Goal: Task Accomplishment & Management: Manage account settings

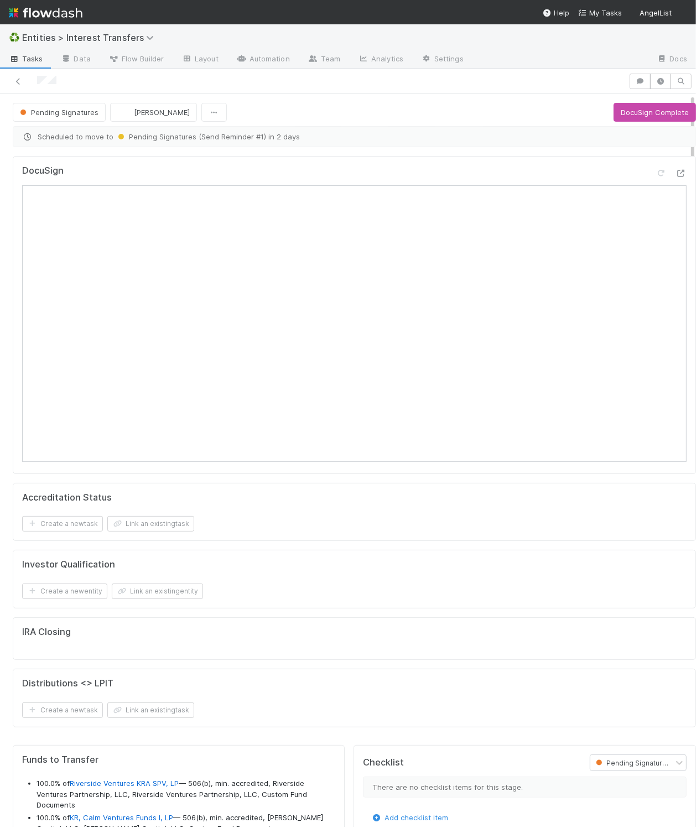
scroll to position [213, 298]
click at [675, 176] on icon at bounding box center [680, 173] width 11 height 7
click at [270, 538] on div "Accreditation Status Create a new task Link an existing task" at bounding box center [354, 512] width 683 height 59
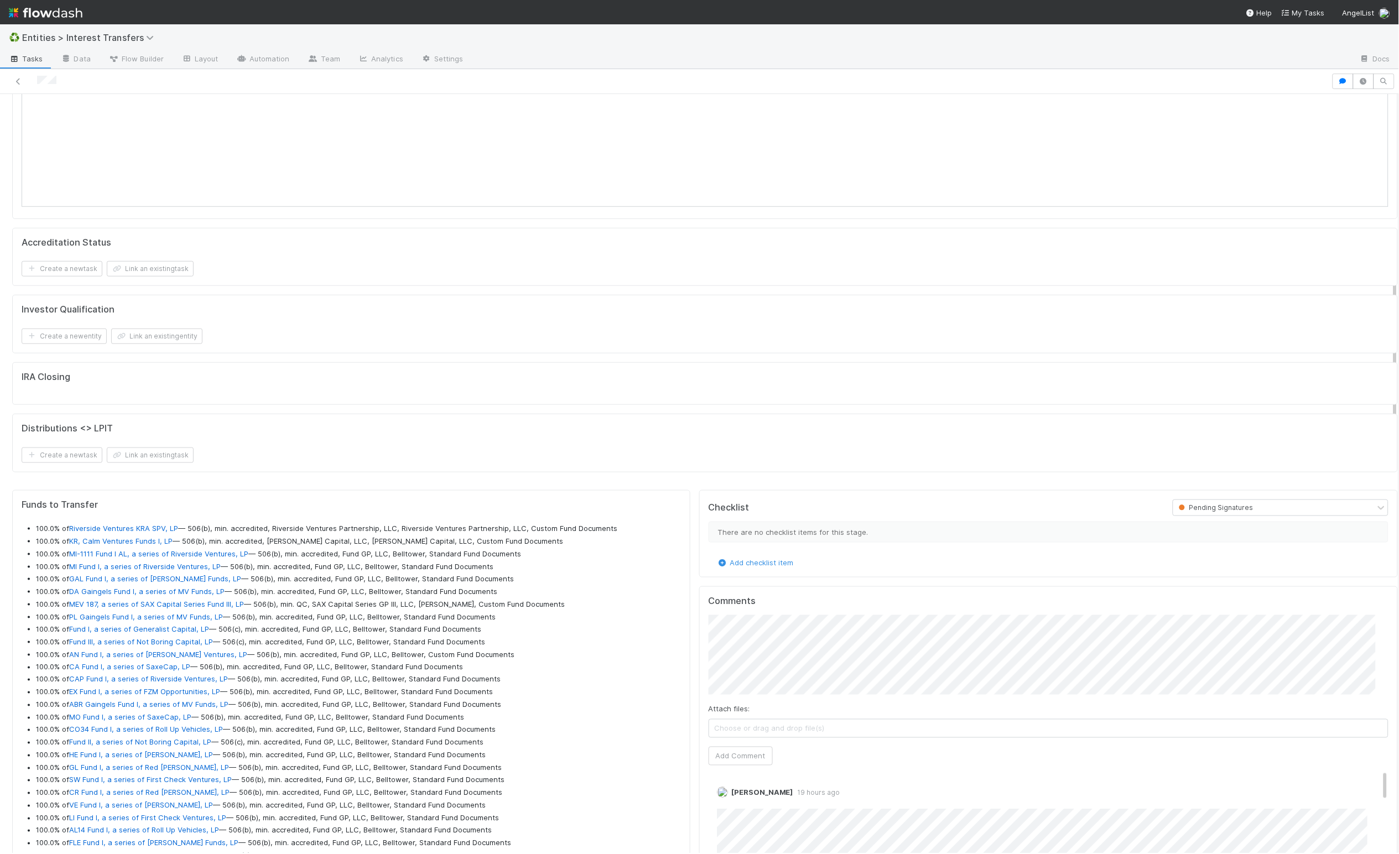
scroll to position [0, 0]
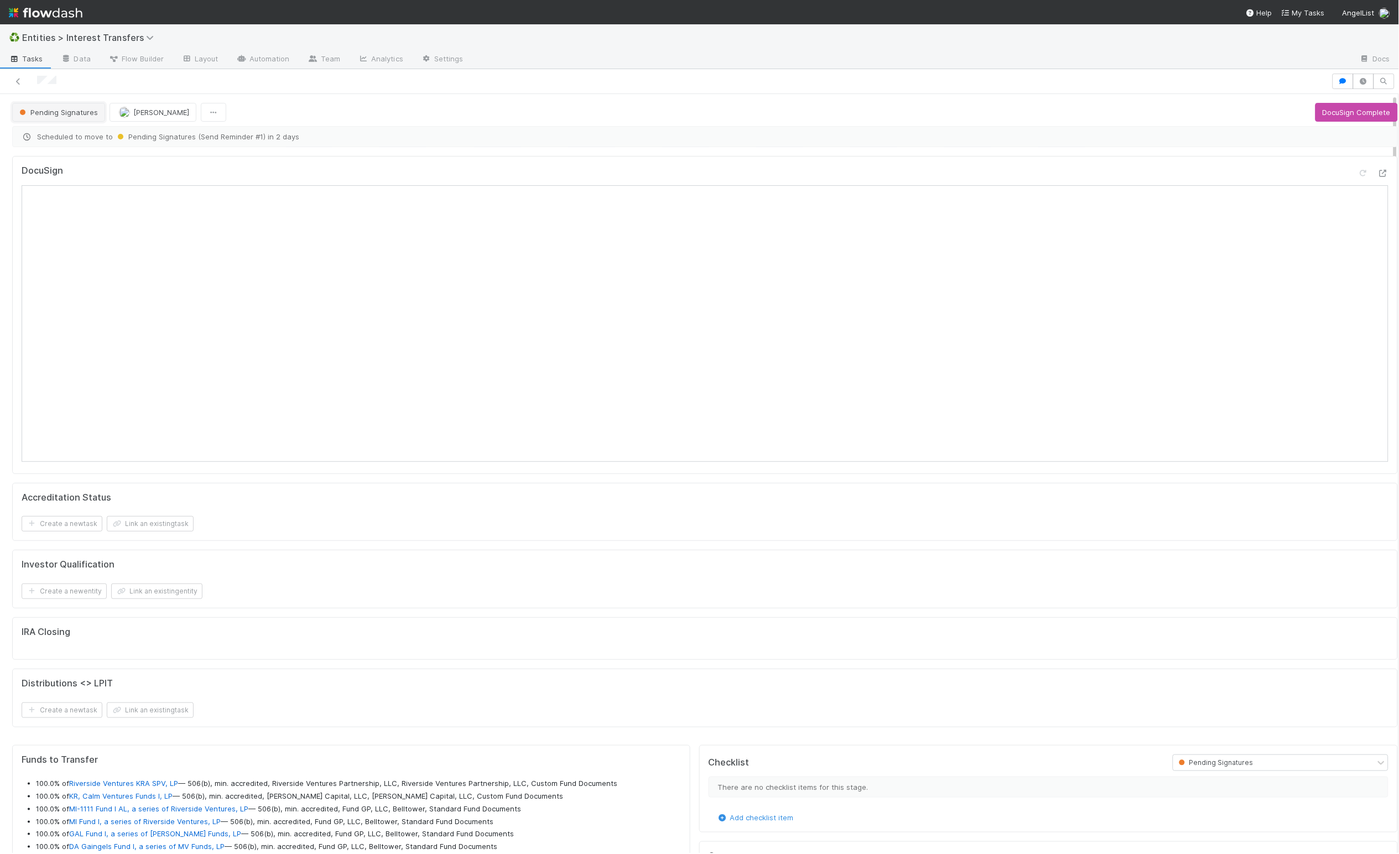
click at [62, 118] on button "Pending Signatures" at bounding box center [58, 112] width 93 height 19
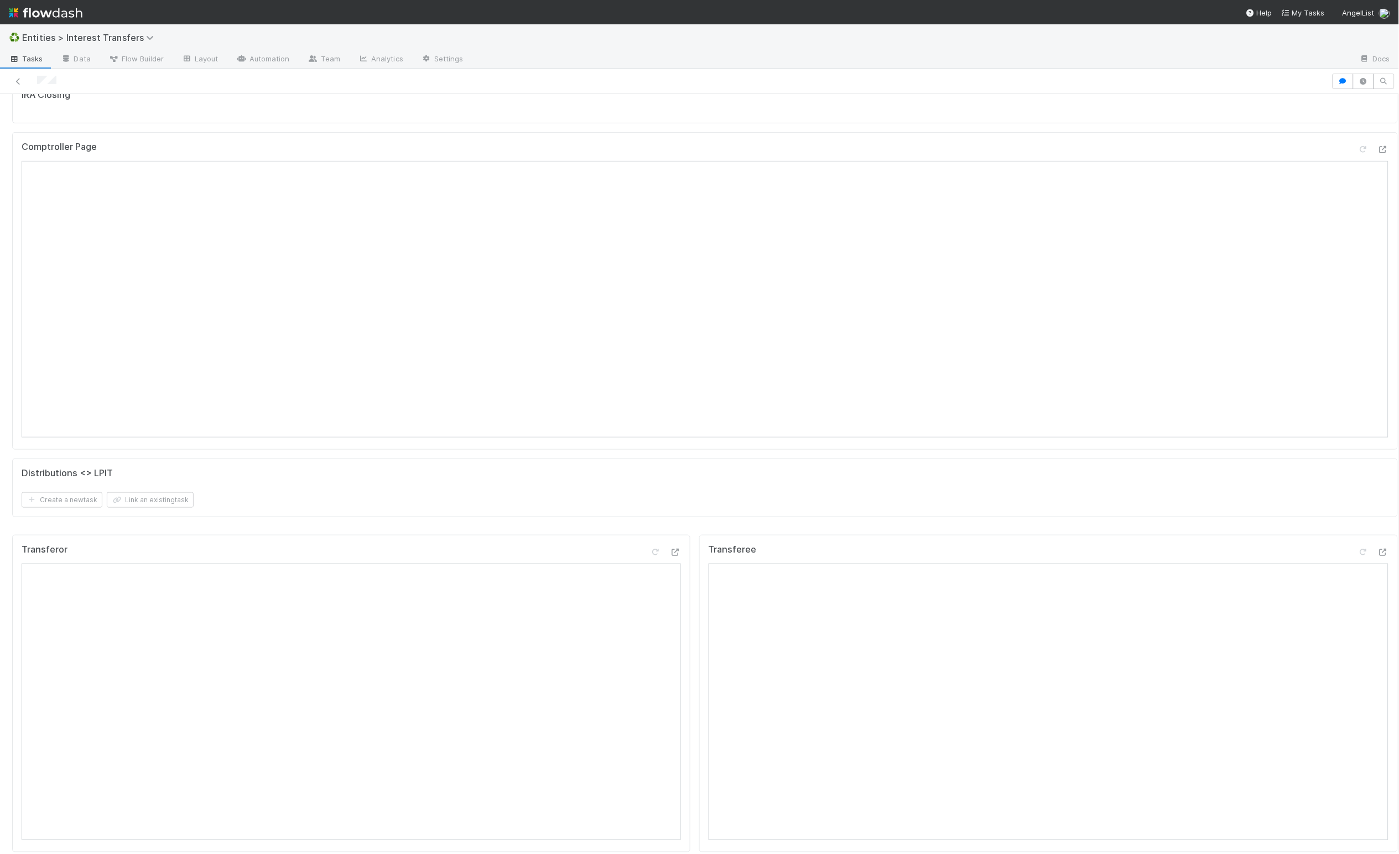
scroll to position [159, 0]
click at [662, 148] on div "IRA Closing" at bounding box center [704, 127] width 1385 height 43
click at [695, 144] on div "IRA Closing" at bounding box center [704, 127] width 1385 height 43
click at [685, 556] on div "Accreditation Status Create a new task Link an existing task Investor Qualifica…" at bounding box center [705, 261] width 1394 height 589
click at [681, 556] on div "Accreditation Status Create a new task Link an existing task Investor Qualifica…" at bounding box center [705, 261] width 1394 height 589
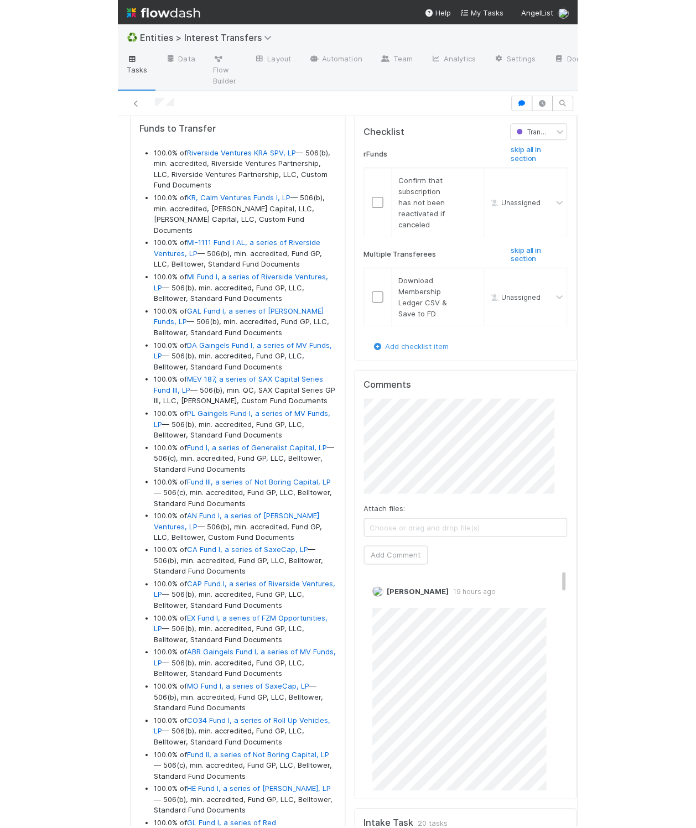
scroll to position [967, 0]
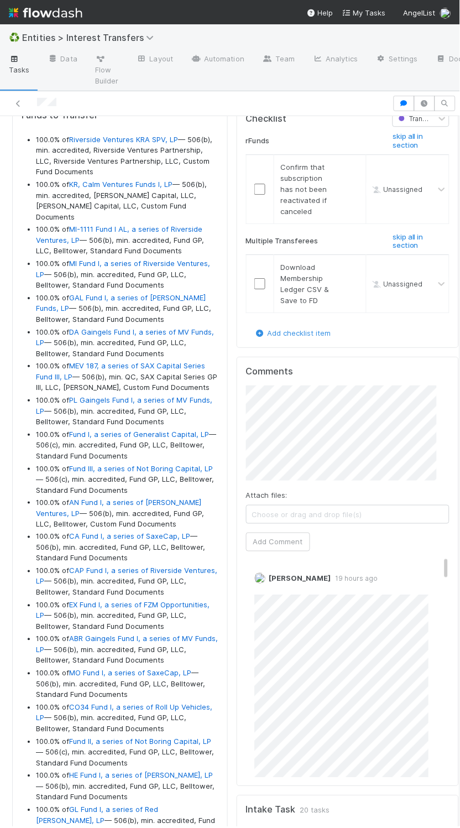
click at [215, 535] on div "Funds to Transfer 100.0% of Riverside Ventures KRA SPV, LP — 506(b), min. accre…" at bounding box center [120, 667] width 216 height 1132
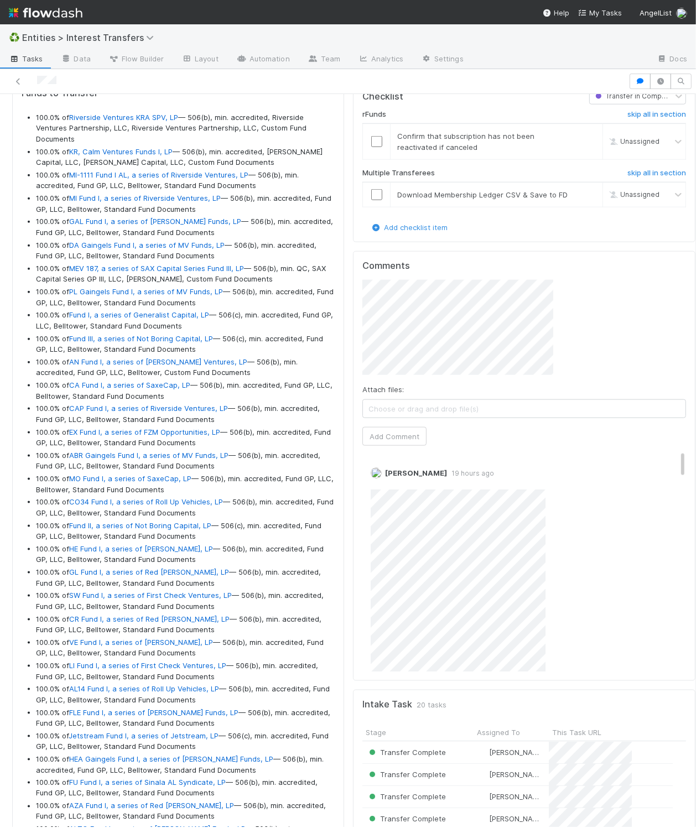
scroll to position [213, 298]
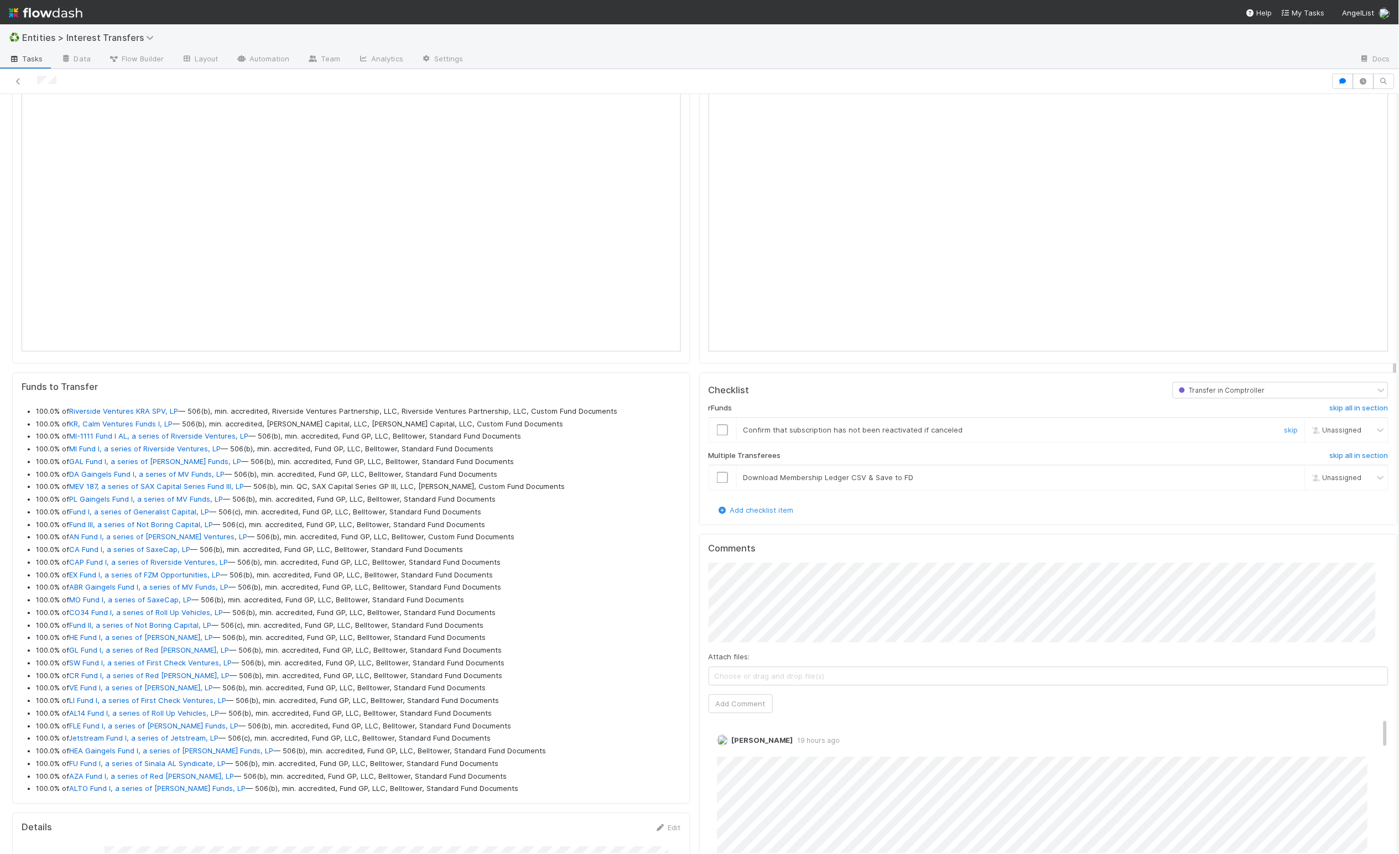
scroll to position [0, 0]
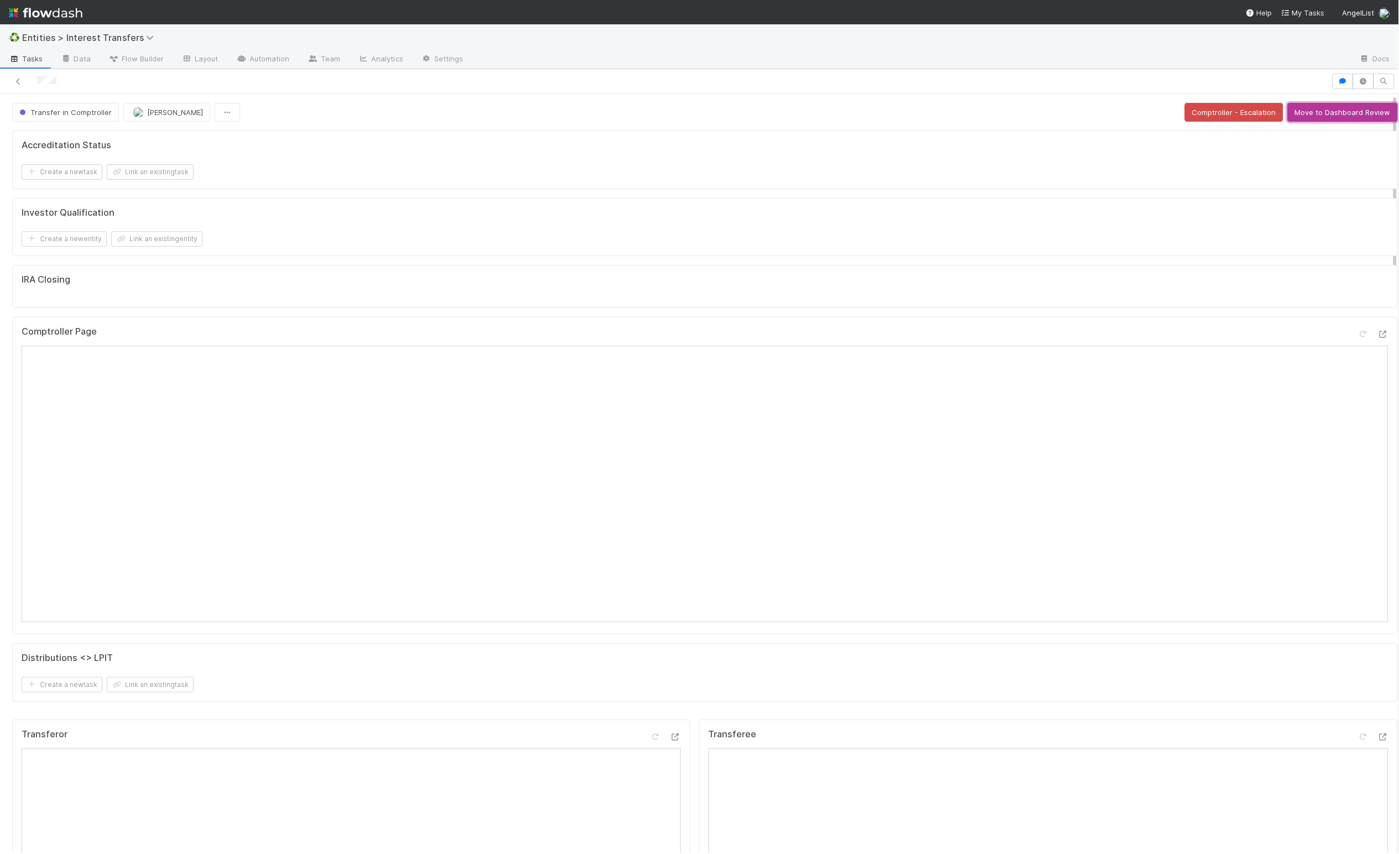
click at [695, 109] on button "Move to Dashboard Review" at bounding box center [1342, 112] width 110 height 19
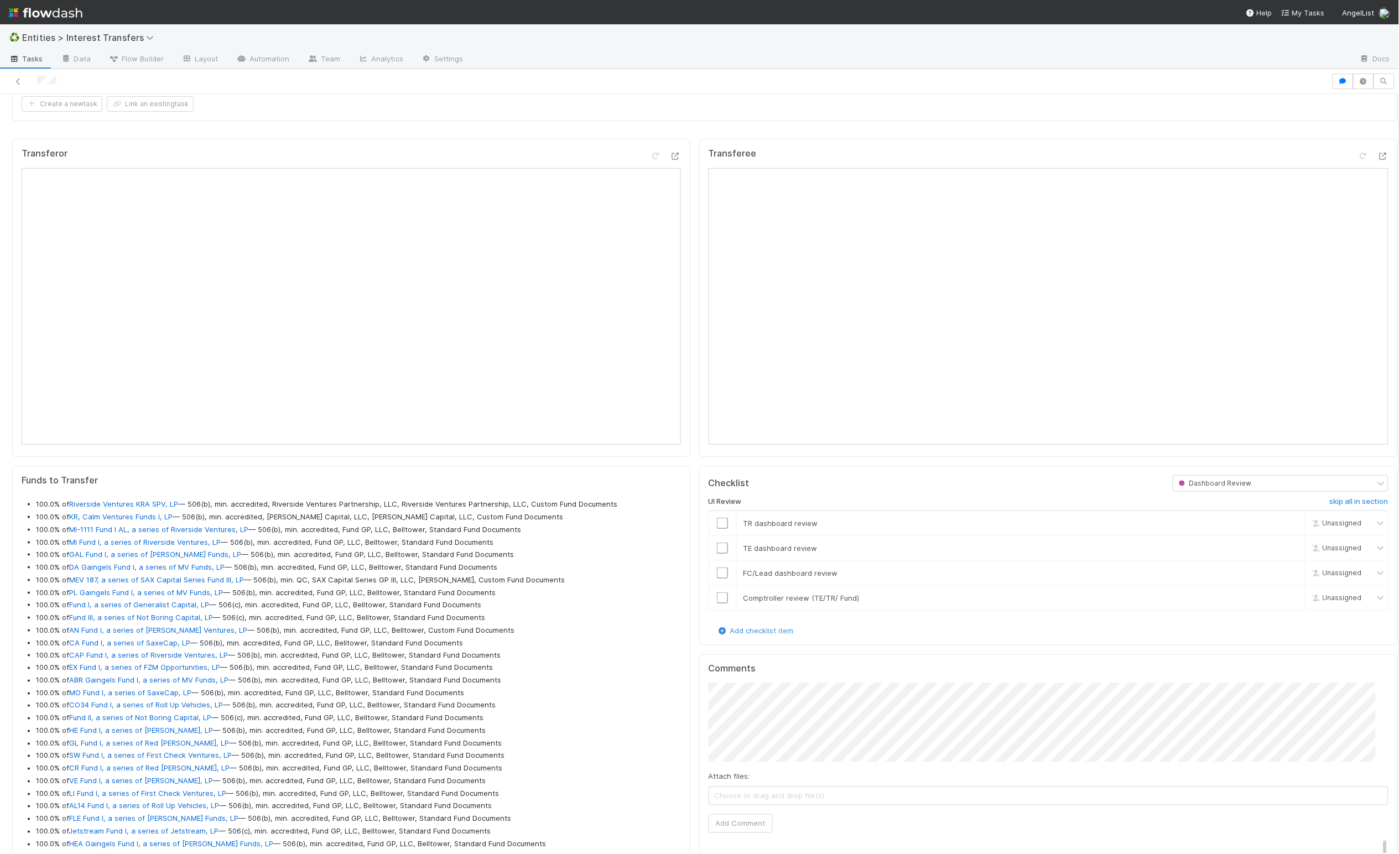
scroll to position [408, 0]
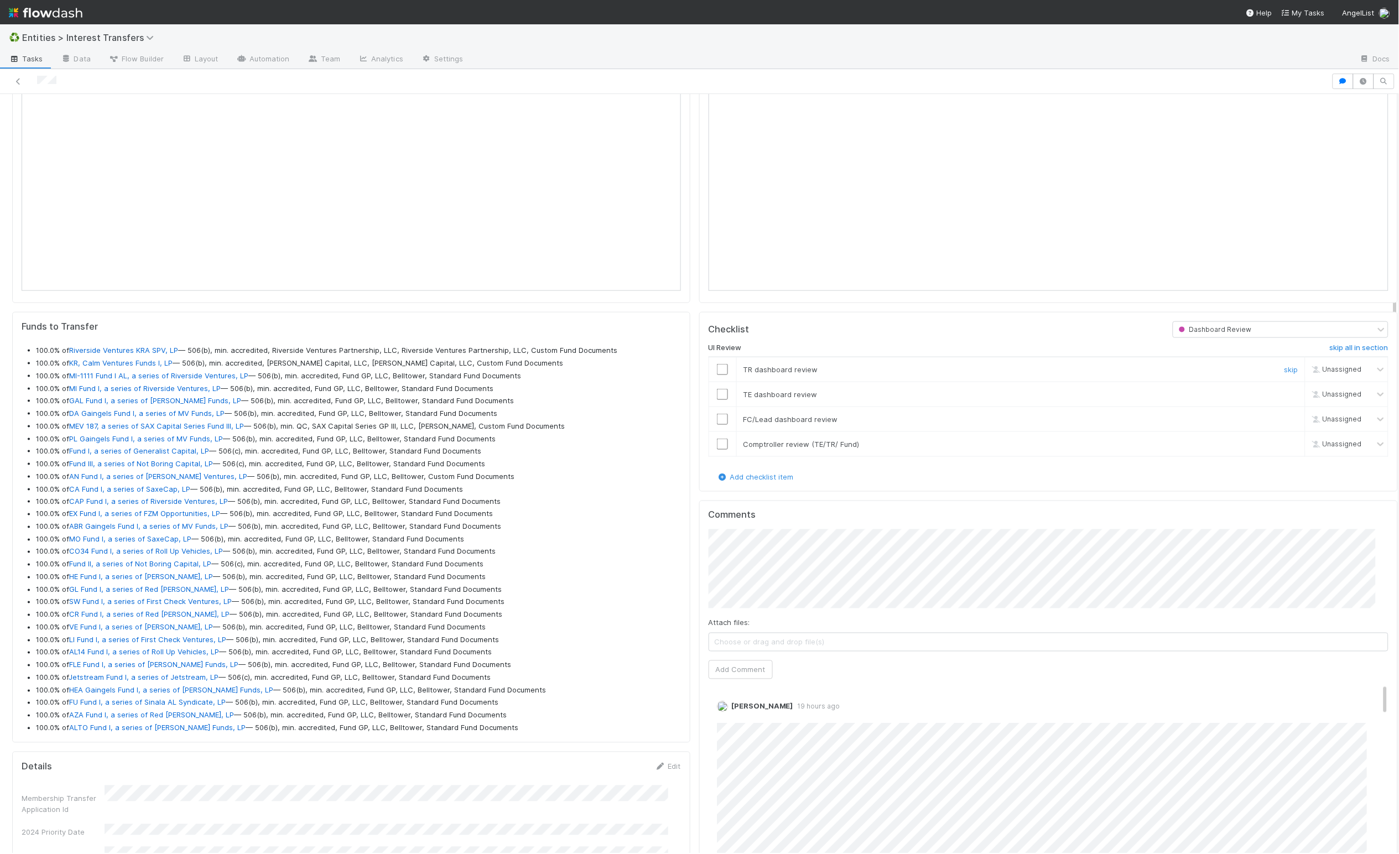
drag, startPoint x: 707, startPoint y: 376, endPoint x: 710, endPoint y: 385, distance: 10.0
click at [695, 375] on input "checkbox" at bounding box center [722, 369] width 11 height 11
click at [695, 400] on input "checkbox" at bounding box center [722, 394] width 11 height 11
click at [695, 425] on input "checkbox" at bounding box center [722, 419] width 11 height 11
click at [695, 456] on td at bounding box center [722, 443] width 28 height 25
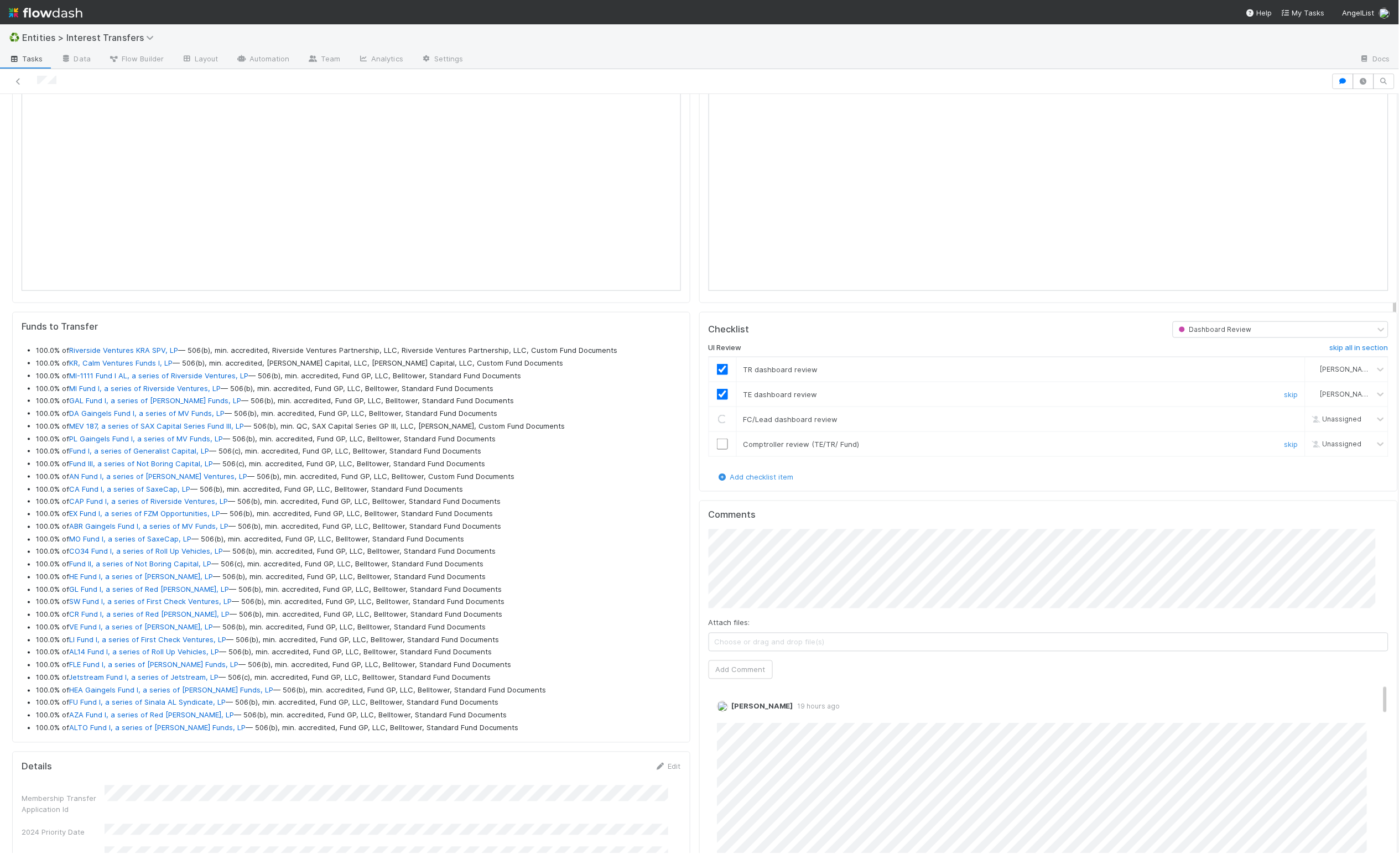
click at [695, 450] on input "checkbox" at bounding box center [722, 444] width 11 height 11
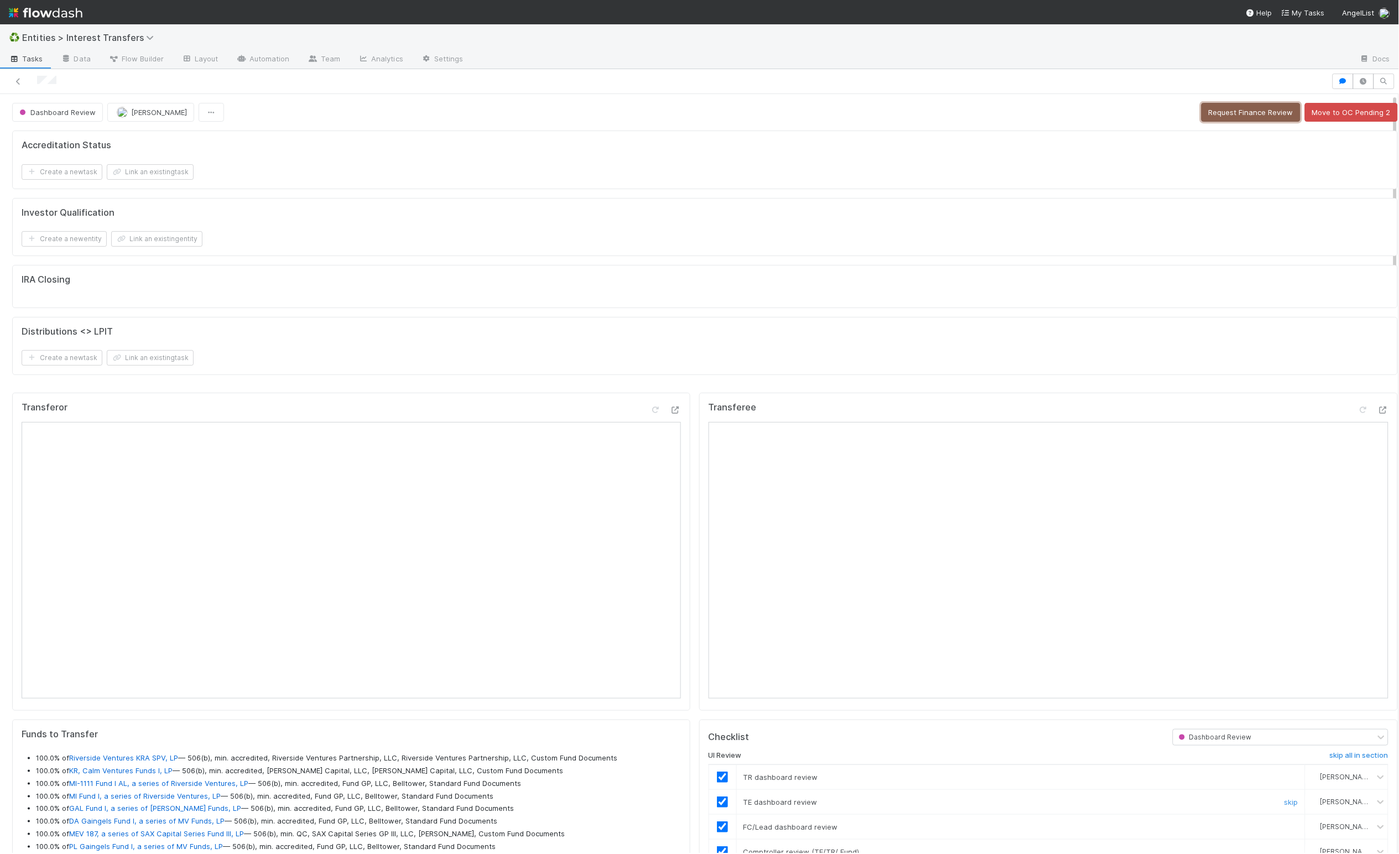
click at [695, 108] on button "Request Finance Review" at bounding box center [1250, 112] width 99 height 19
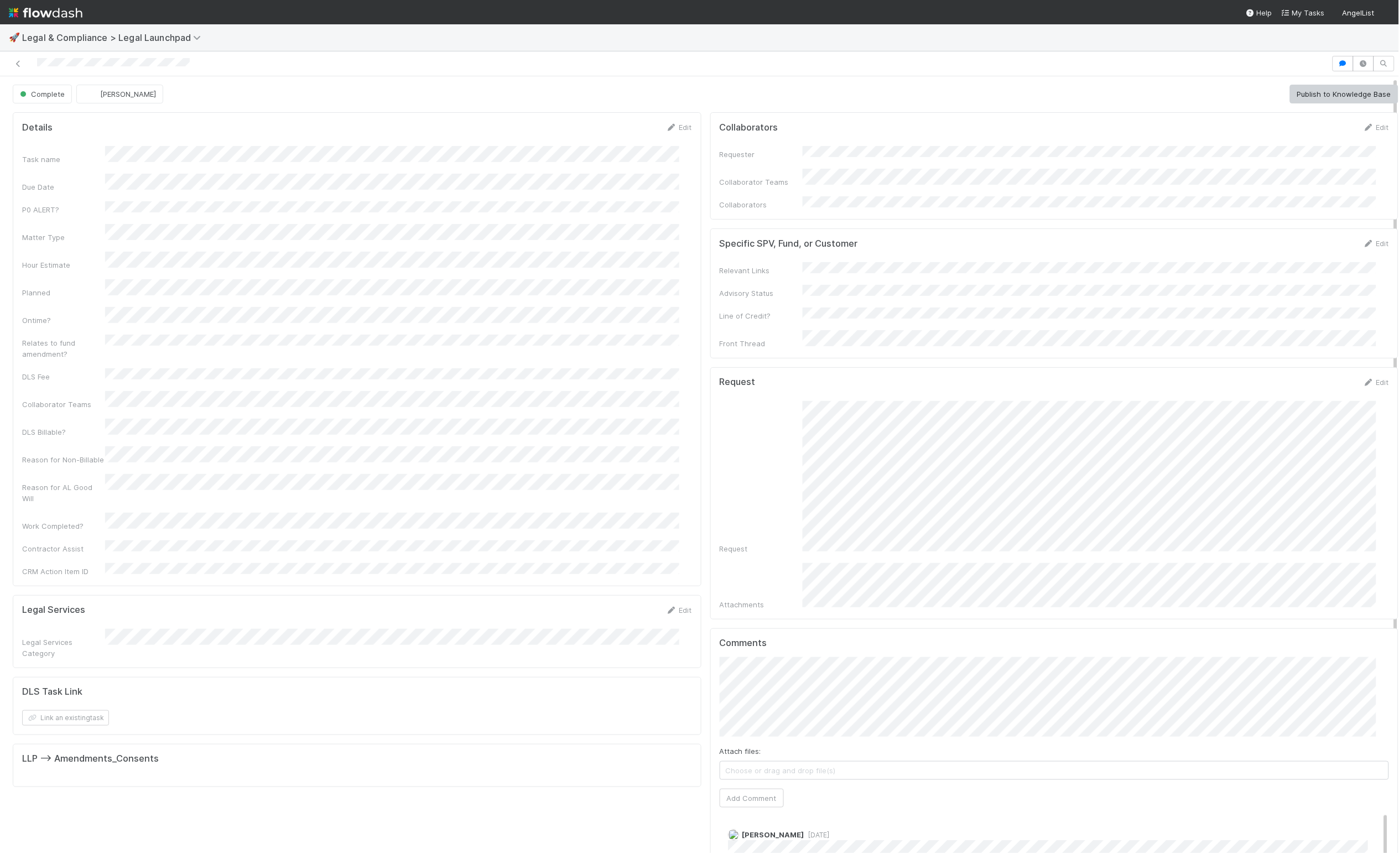
click at [781, 599] on div "Attachments" at bounding box center [760, 604] width 83 height 11
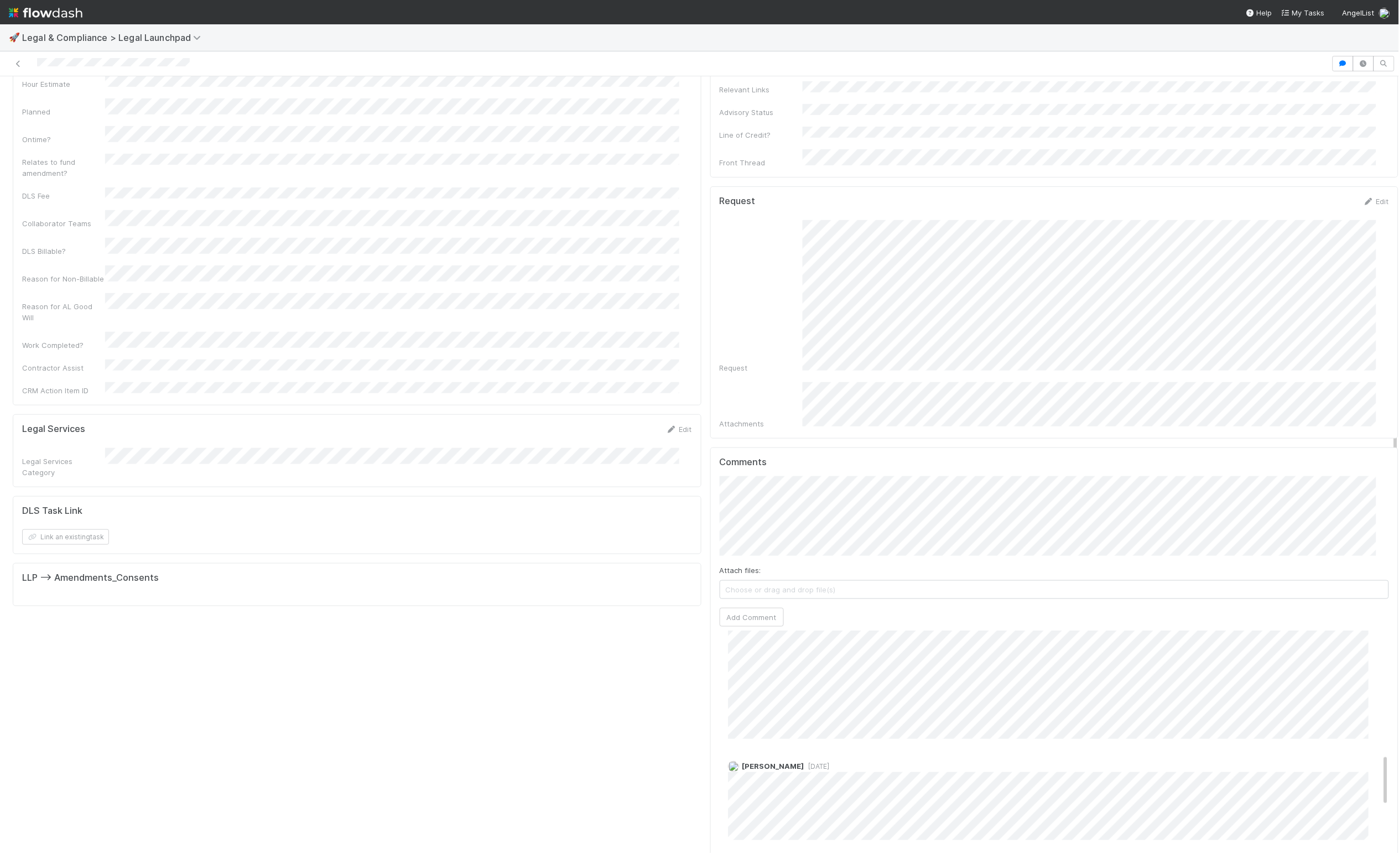
scroll to position [529, 0]
click at [478, 674] on div "Details Edit Task name Due Date P0 ALERT? Matter Type Hour Estimate Planned Ont…" at bounding box center [356, 400] width 697 height 947
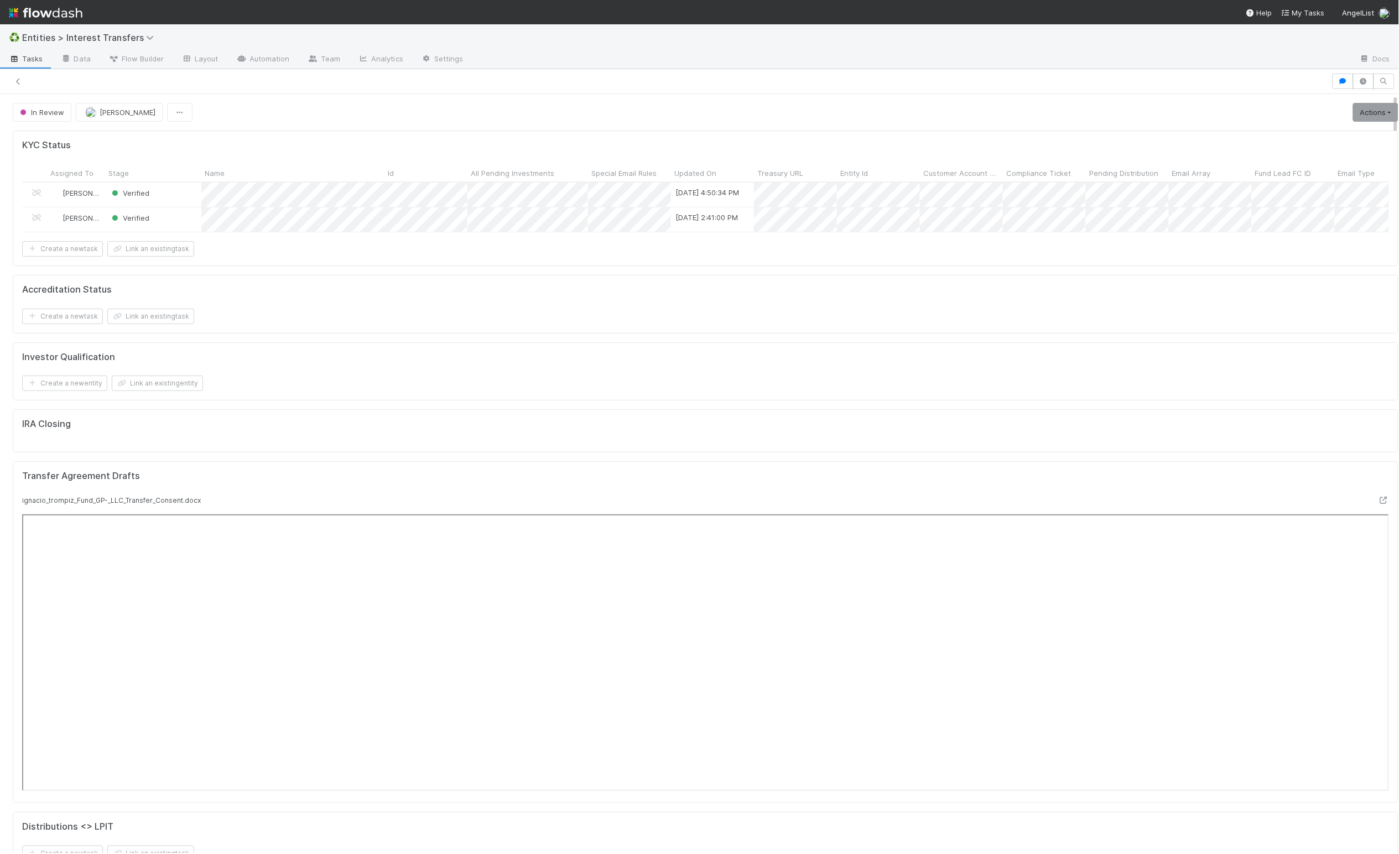
scroll to position [13, 13]
click at [646, 435] on div "IRA Closing" at bounding box center [705, 430] width 1385 height 43
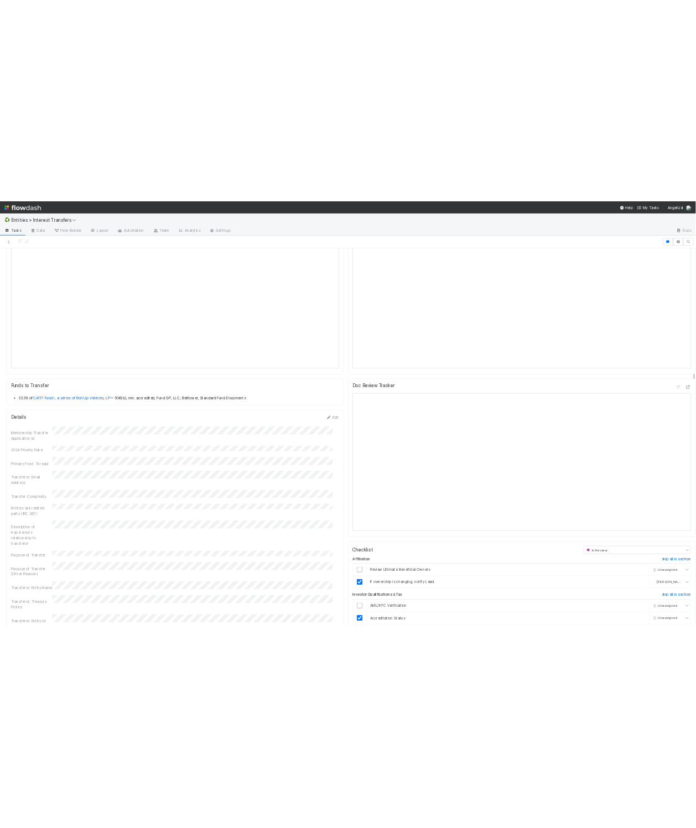
scroll to position [1068, 0]
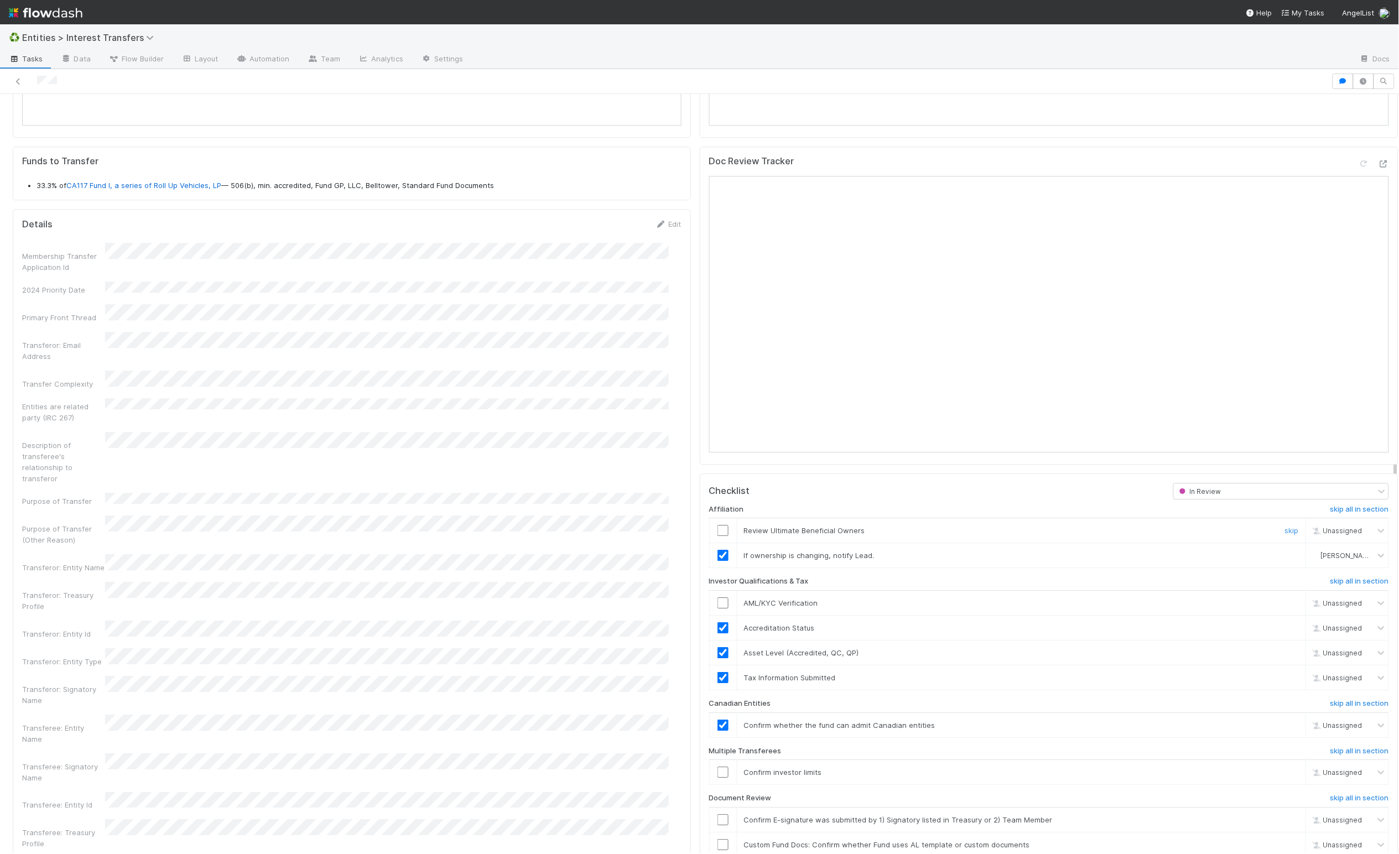
click at [717, 536] on input "checkbox" at bounding box center [722, 530] width 11 height 11
click at [717, 608] on input "checkbox" at bounding box center [722, 602] width 11 height 11
click at [717, 536] on input "checkbox" at bounding box center [722, 530] width 11 height 11
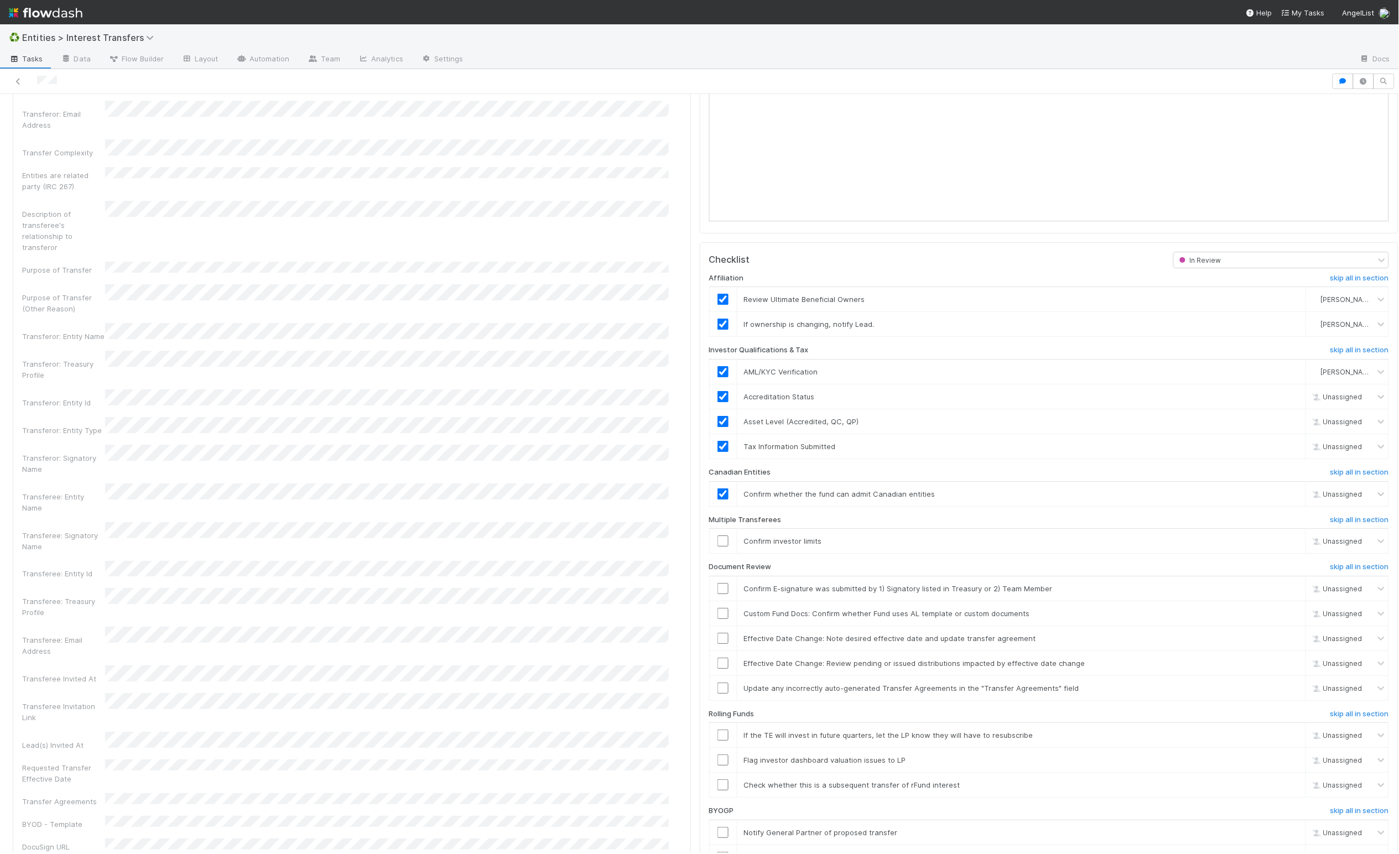
scroll to position [1307, 0]
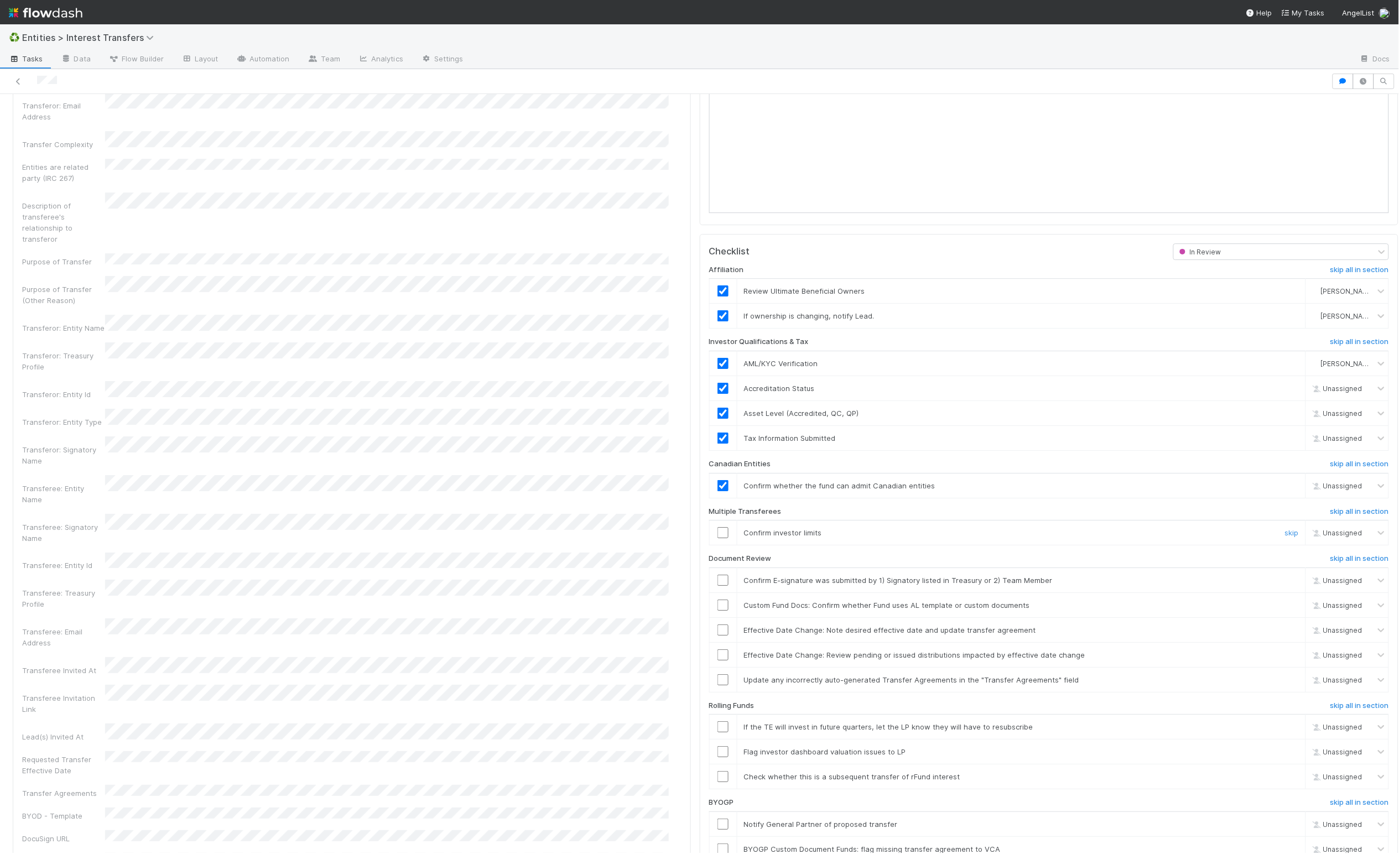
click at [717, 538] on input "checkbox" at bounding box center [722, 532] width 11 height 11
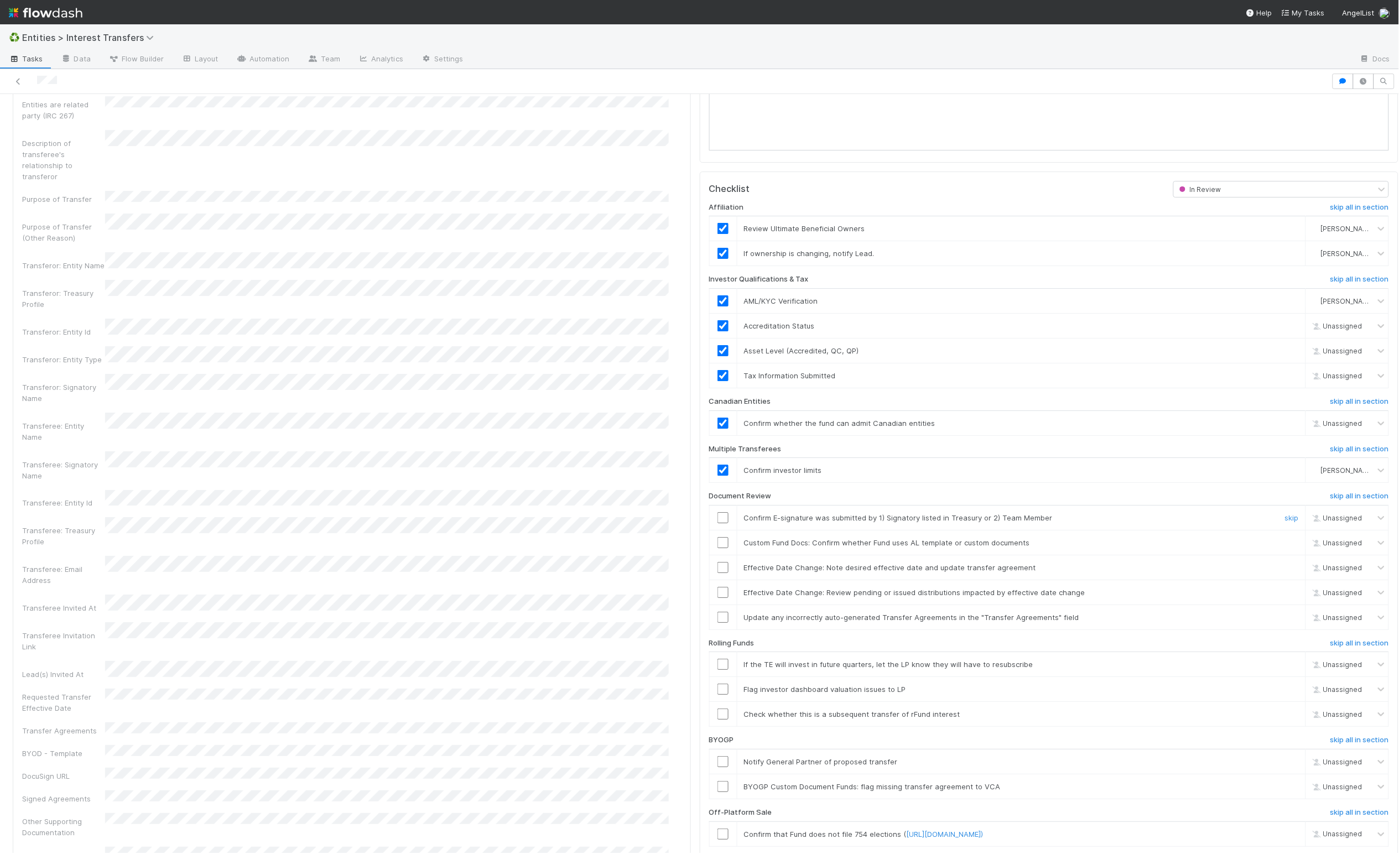
click at [717, 523] on input "checkbox" at bounding box center [722, 517] width 11 height 11
click at [1285, 547] on link "skip" at bounding box center [1292, 542] width 14 height 9
click at [1285, 572] on link "skip" at bounding box center [1292, 567] width 14 height 9
click at [1285, 597] on link "skip" at bounding box center [1292, 592] width 14 height 9
click at [1285, 572] on link "skip" at bounding box center [1292, 567] width 14 height 9
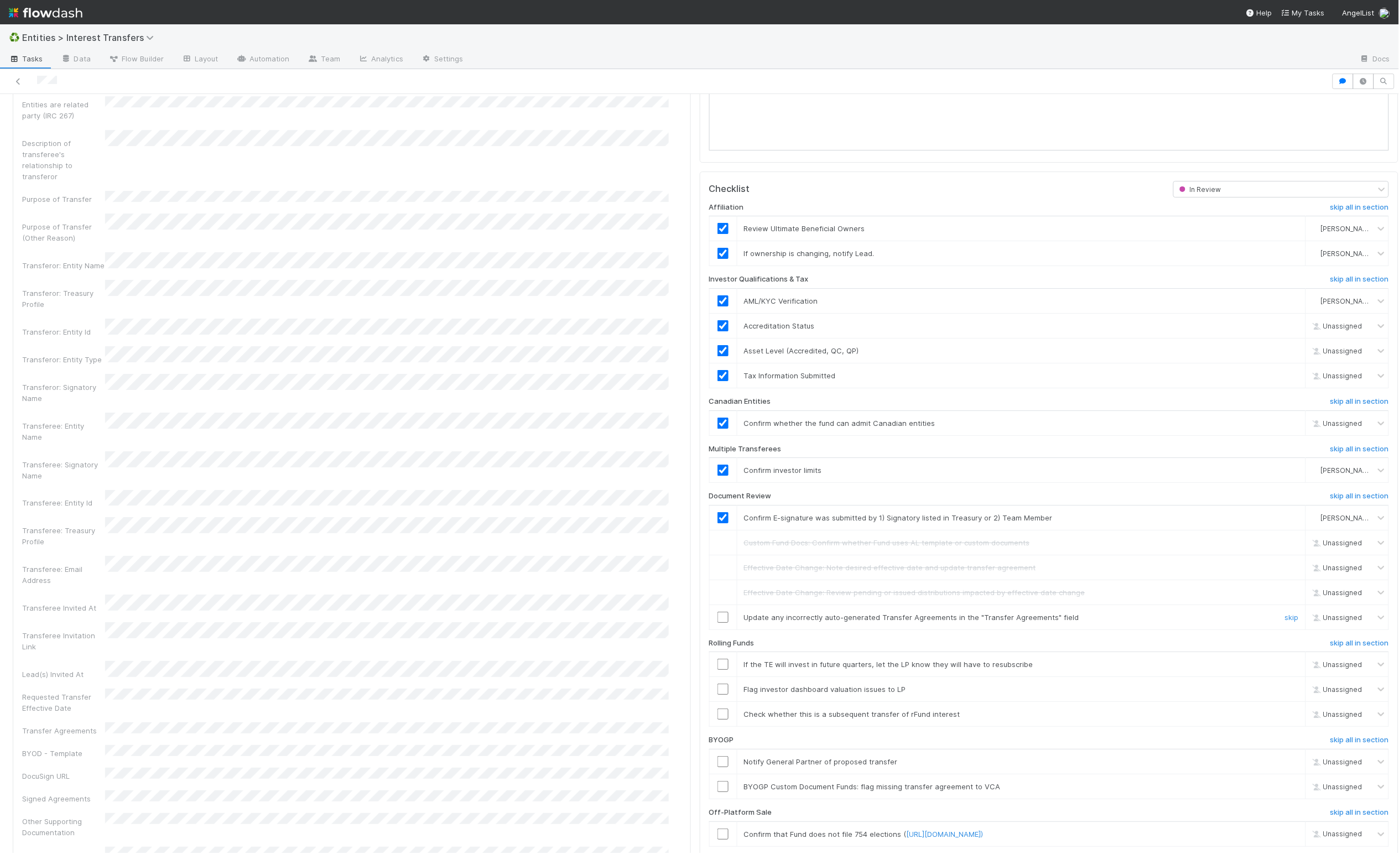
click at [717, 623] on input "checkbox" at bounding box center [722, 617] width 11 height 11
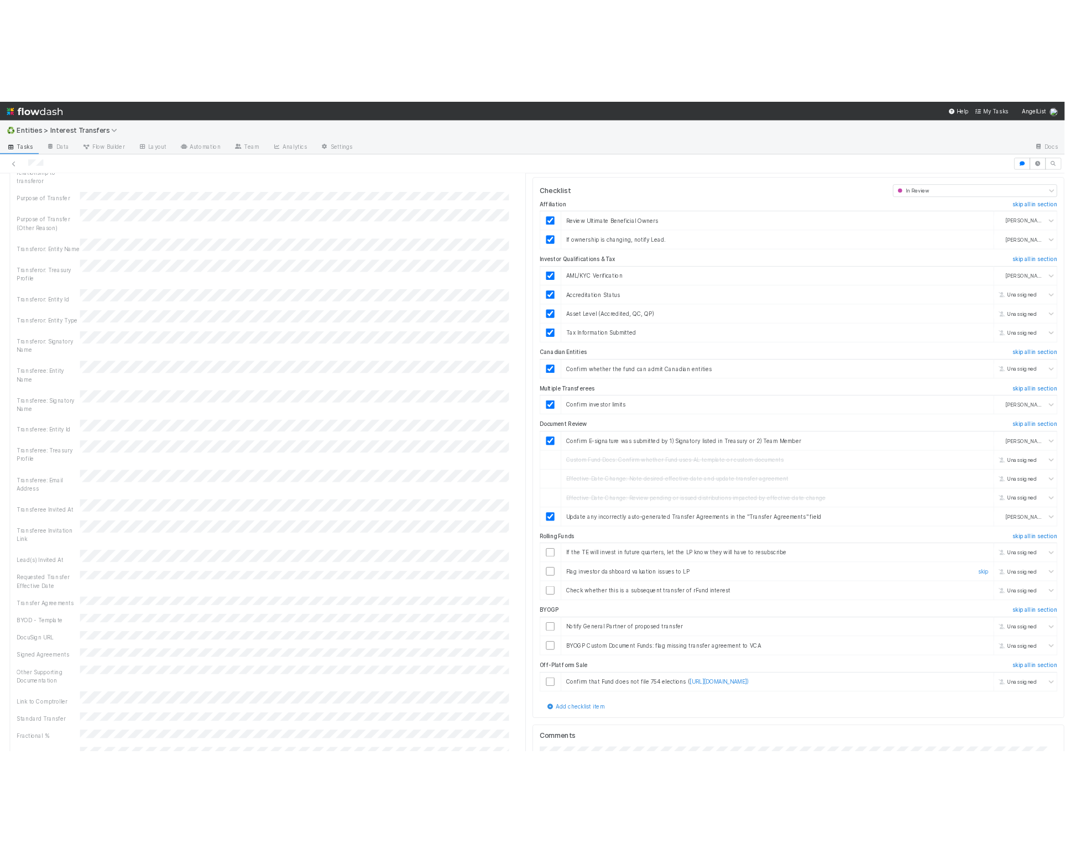
scroll to position [1464, 0]
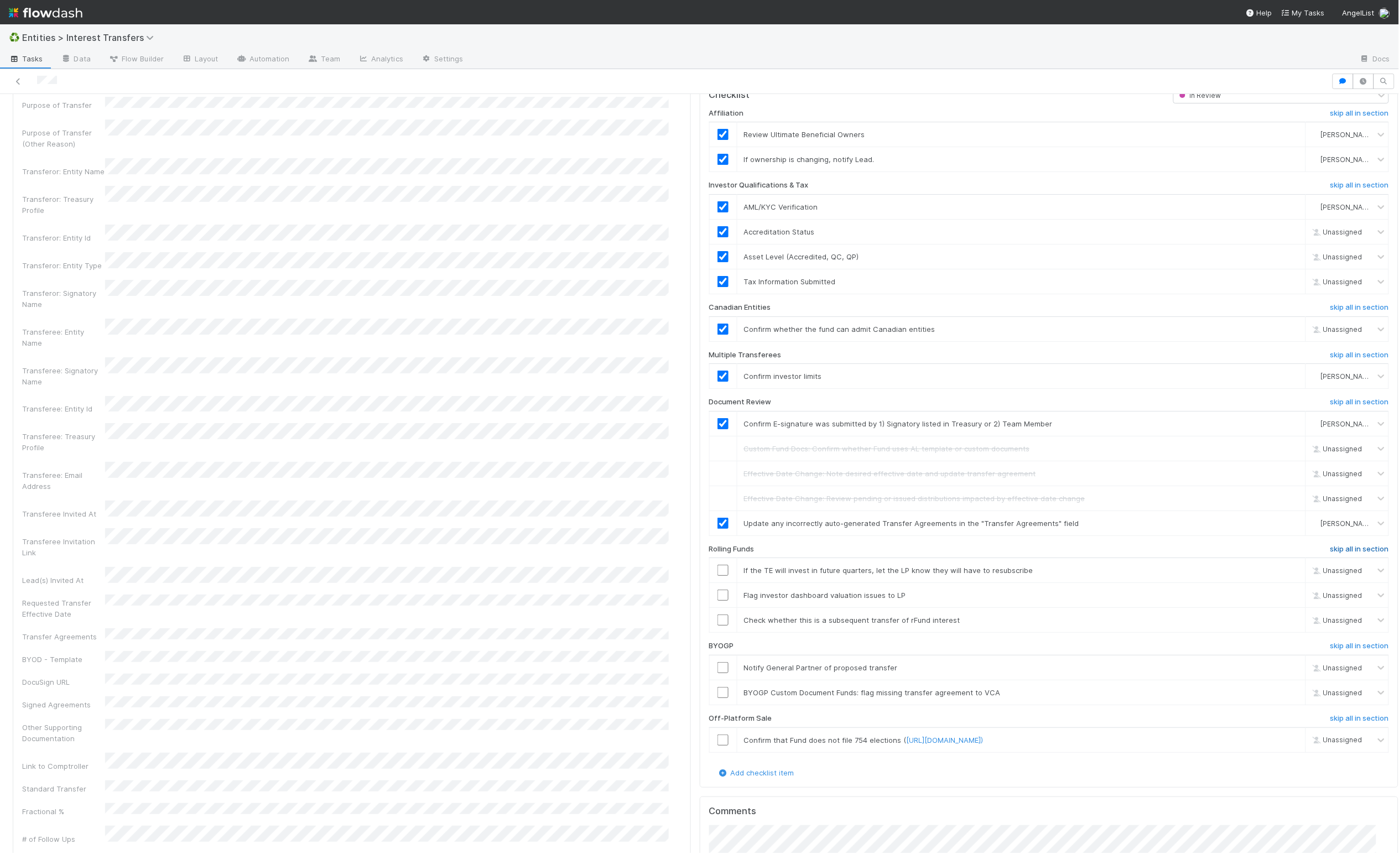
click at [1330, 554] on h6 "skip all in section" at bounding box center [1359, 549] width 59 height 9
click at [1330, 650] on h6 "skip all in section" at bounding box center [1359, 645] width 59 height 9
click at [717, 745] on input "checkbox" at bounding box center [722, 739] width 11 height 11
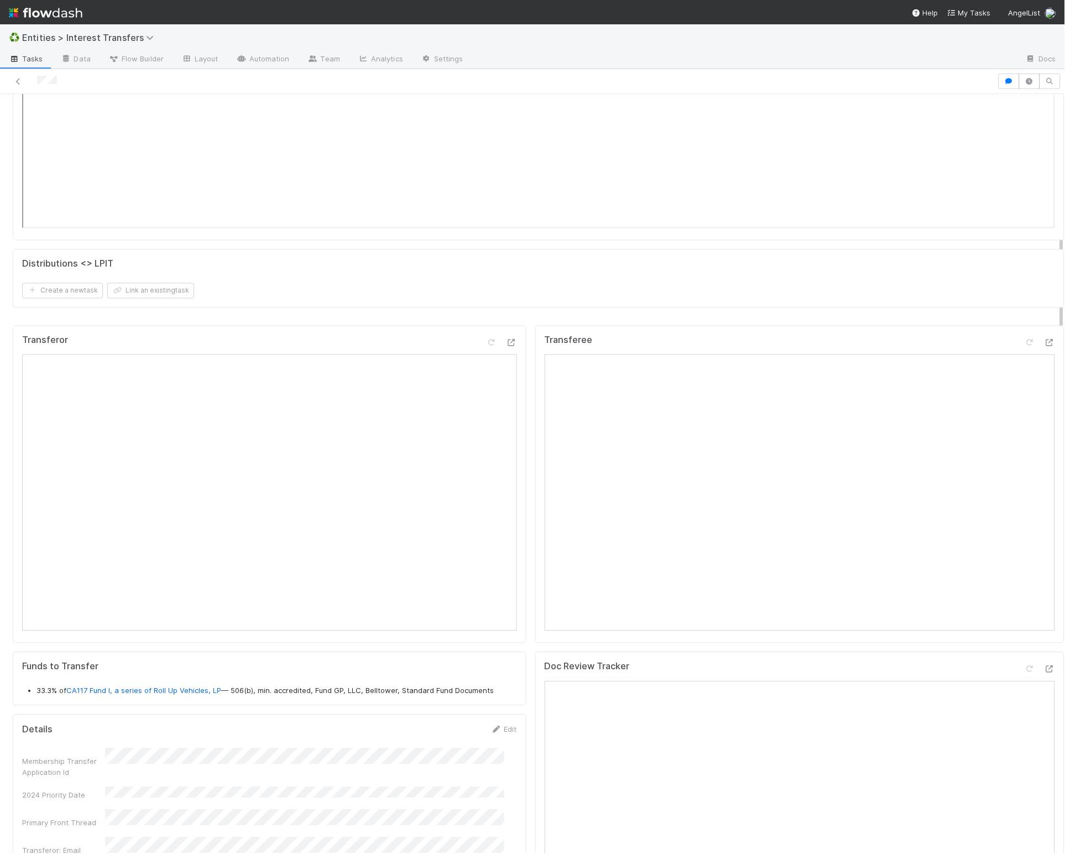
scroll to position [270, 0]
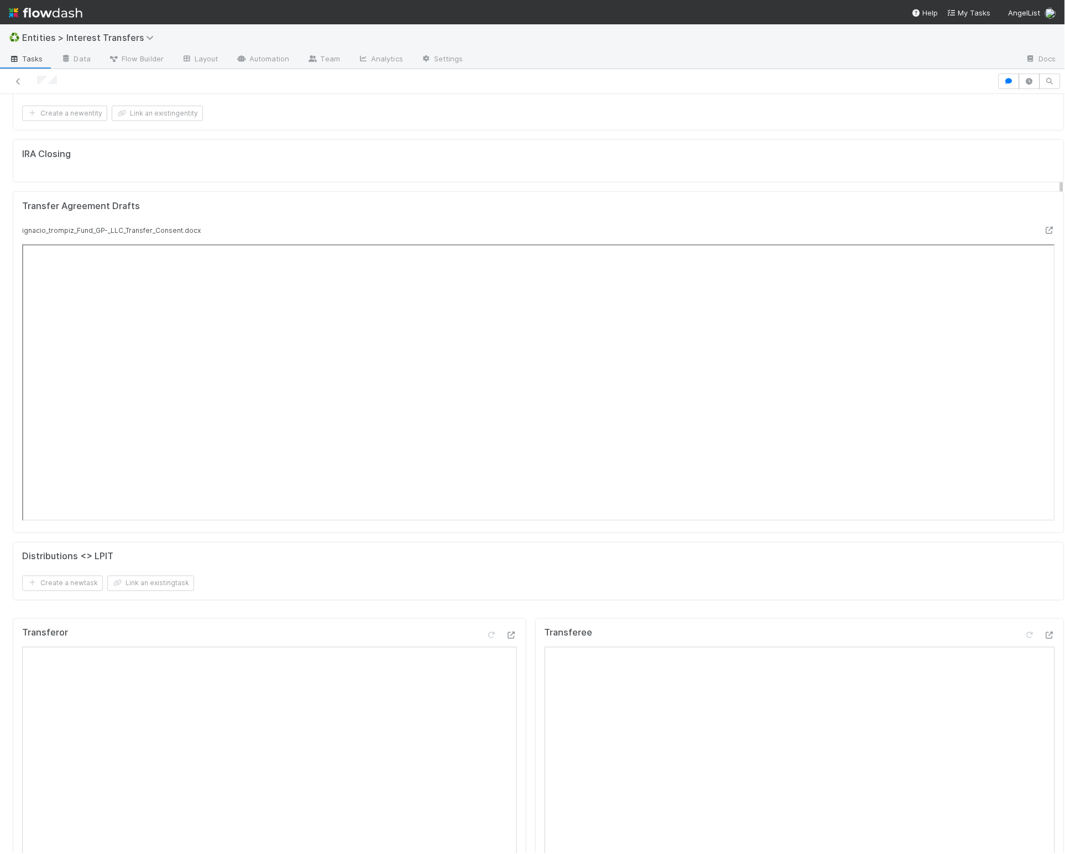
click at [519, 613] on div "KYC Status Assigned To Stage Name Id All Pending Investments Special Email Rule…" at bounding box center [538, 234] width 1061 height 757
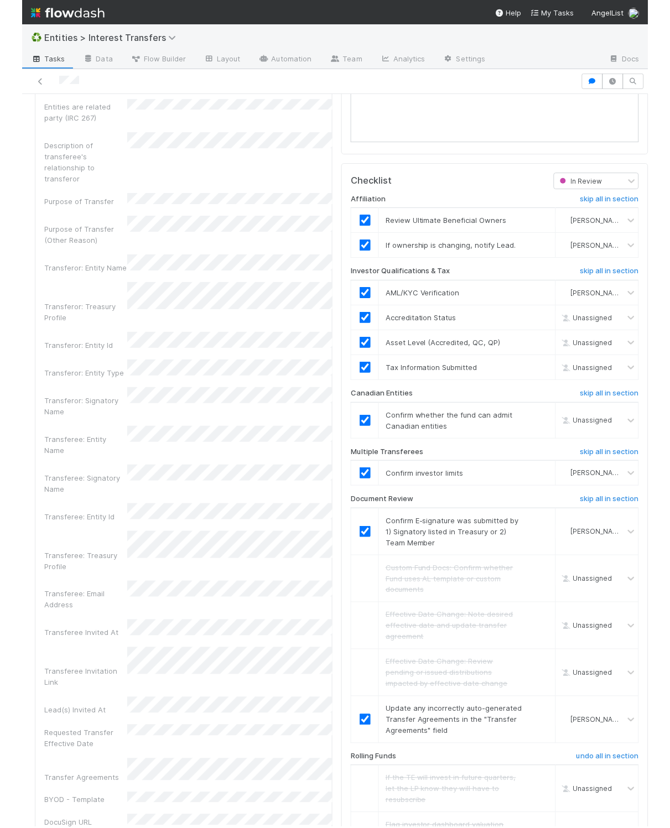
scroll to position [213, 285]
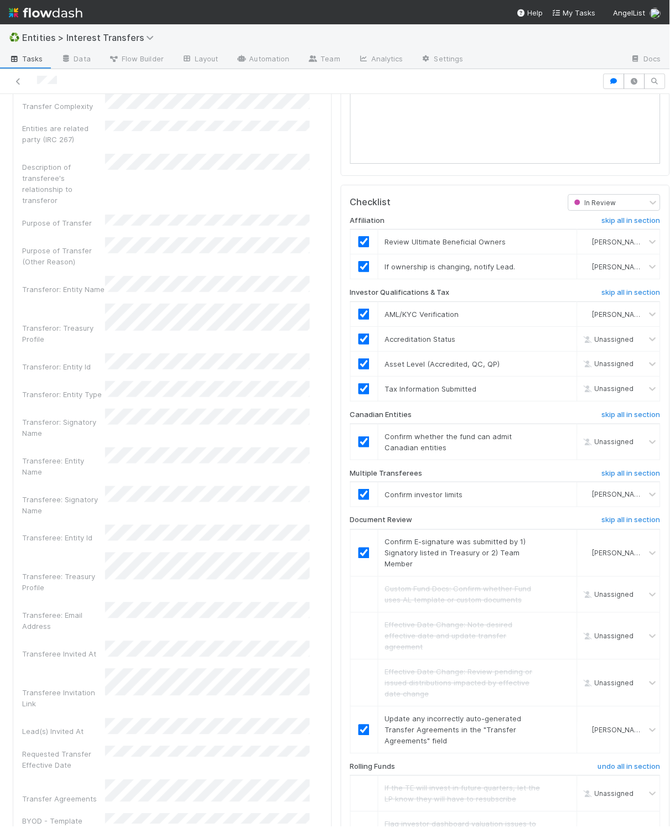
click at [317, 471] on div "Details Edit Membership Transfer Application Id 2024 Priority Date Primary Fron…" at bounding box center [172, 637] width 319 height 1413
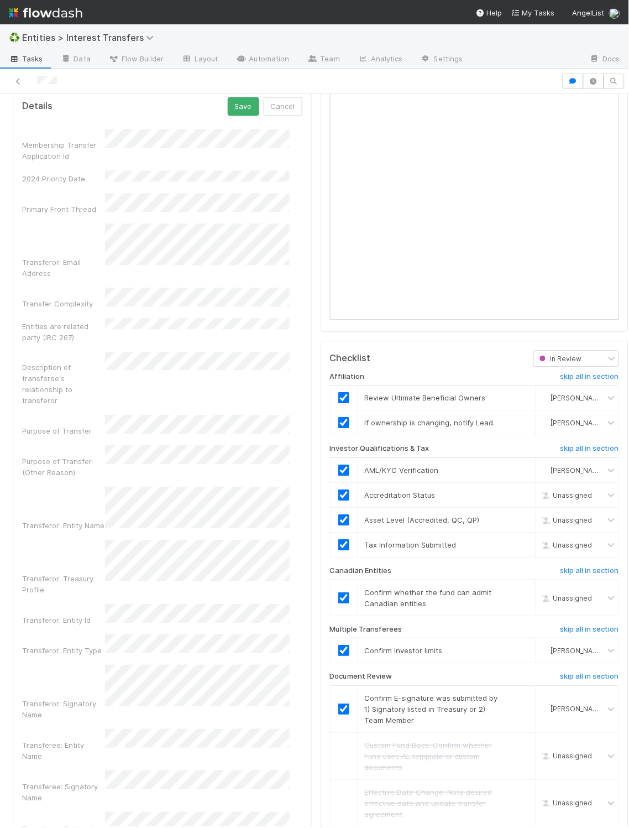
scroll to position [1171, 0]
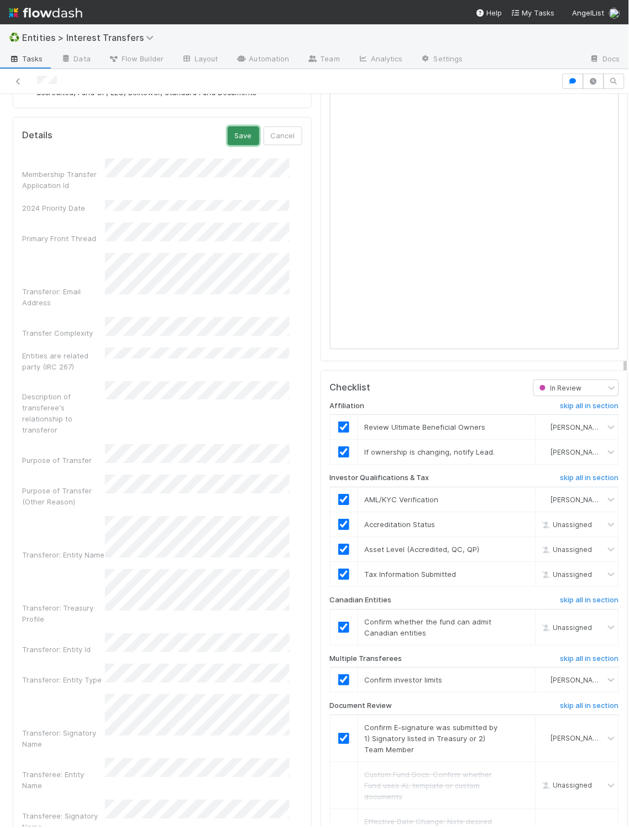
click at [228, 145] on button "Save" at bounding box center [244, 136] width 32 height 19
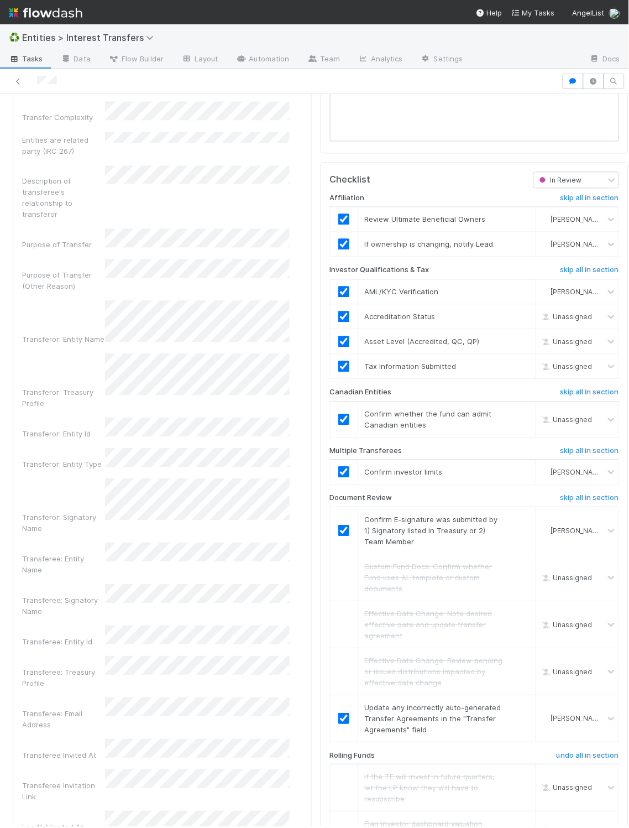
scroll to position [962, 0]
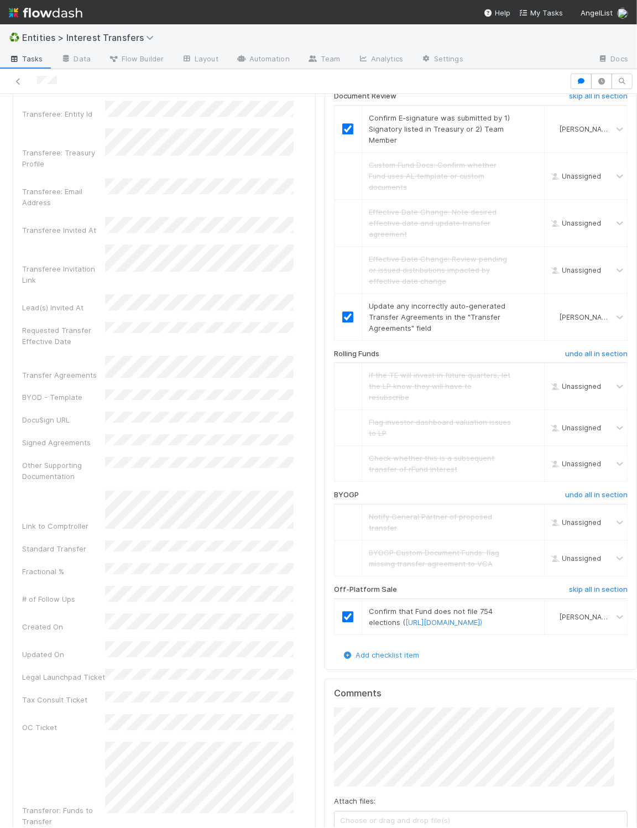
scroll to position [213, 268]
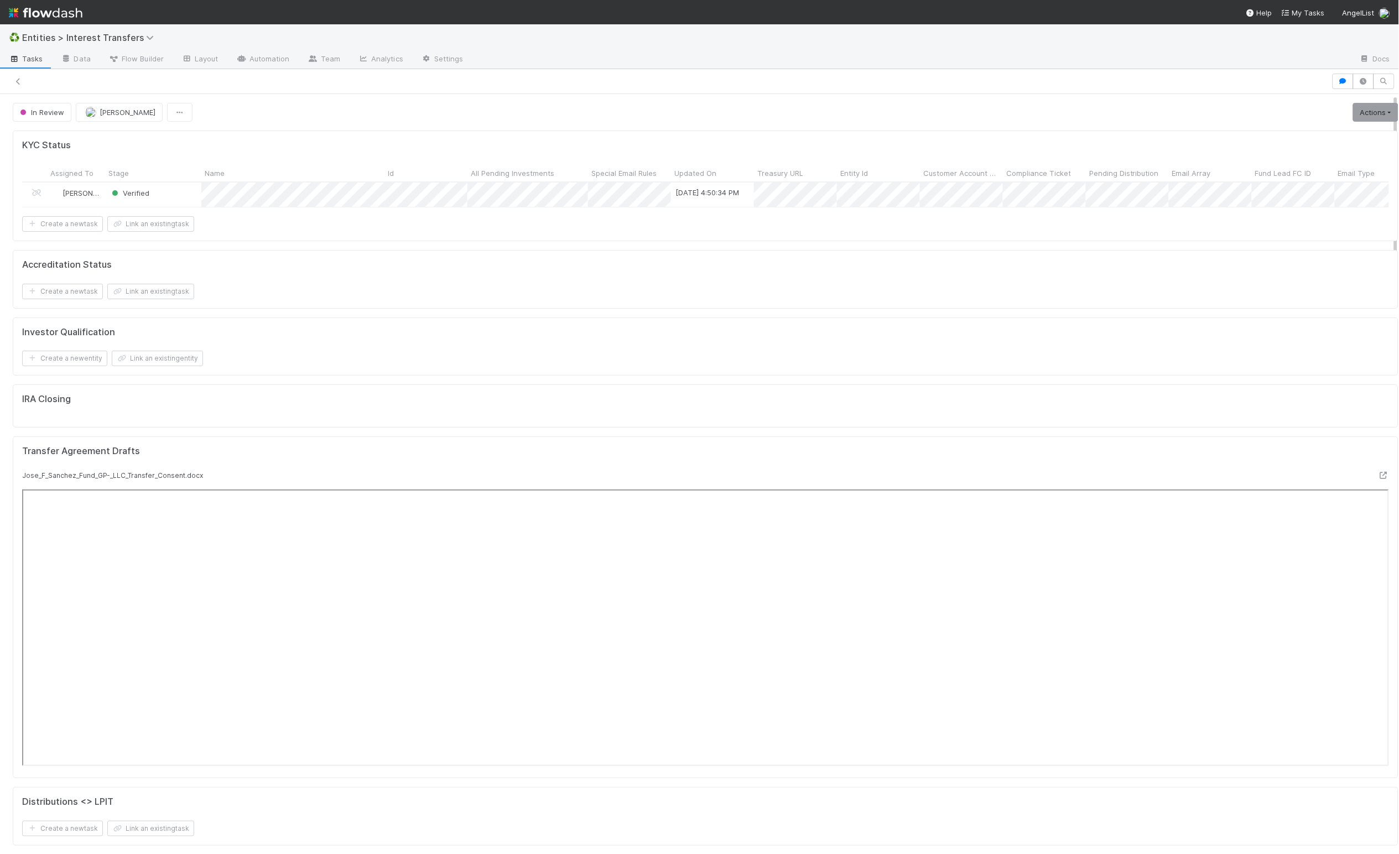
scroll to position [13, 13]
click at [730, 400] on div "KYC Status Assigned To Stage Name Id All Pending Investments Special Email Rule…" at bounding box center [705, 492] width 1394 height 732
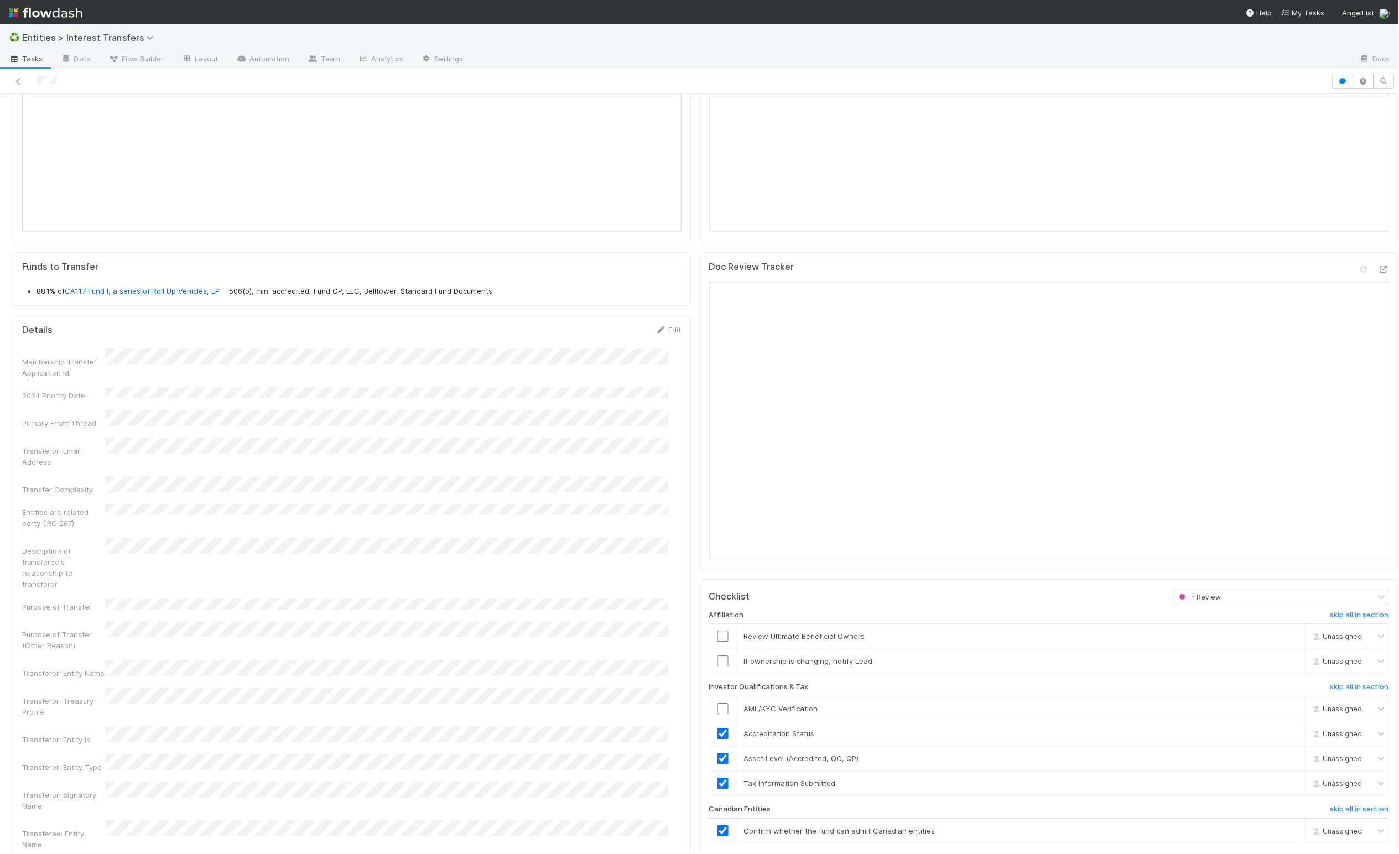
scroll to position [815, 0]
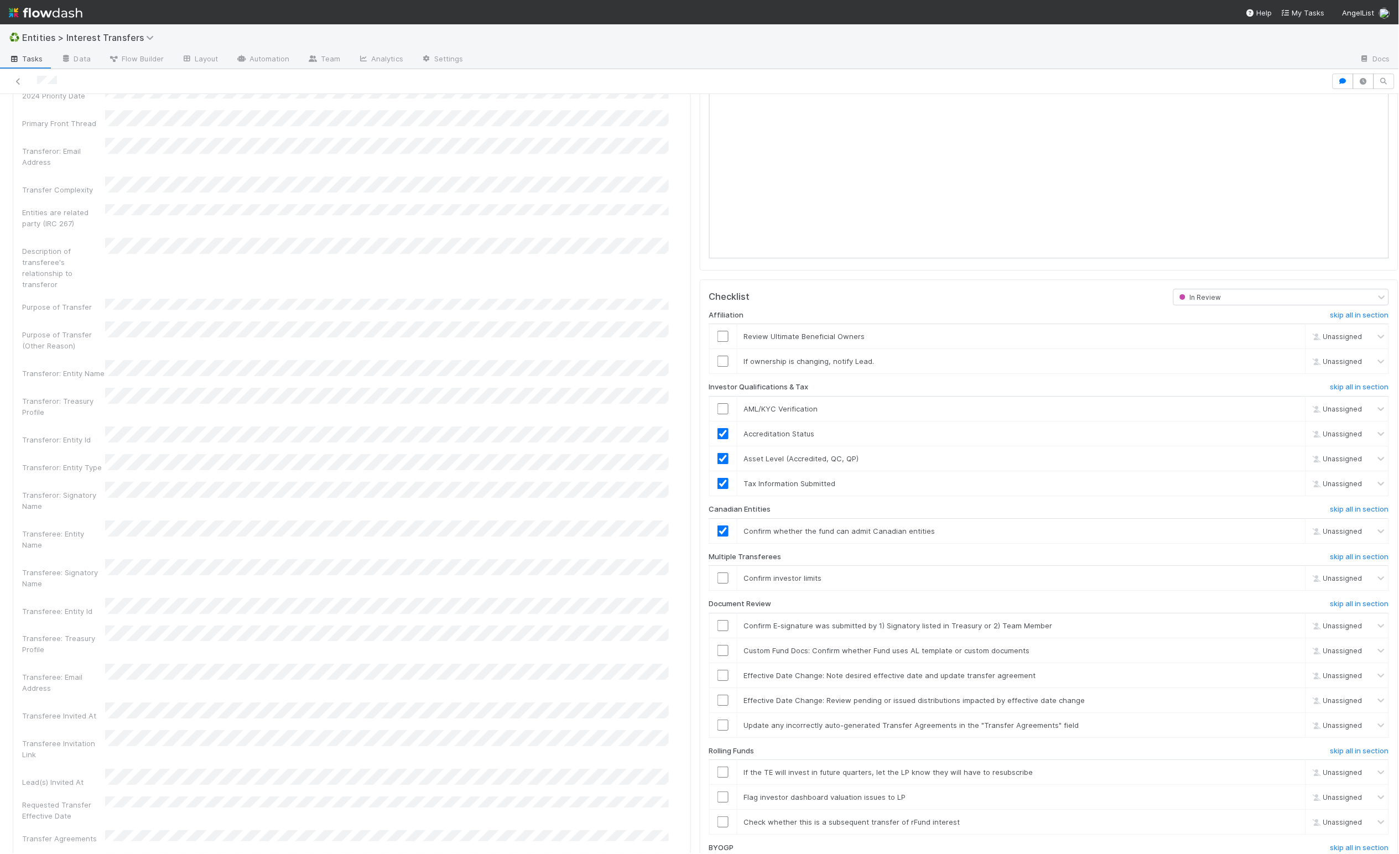
scroll to position [1291, 0]
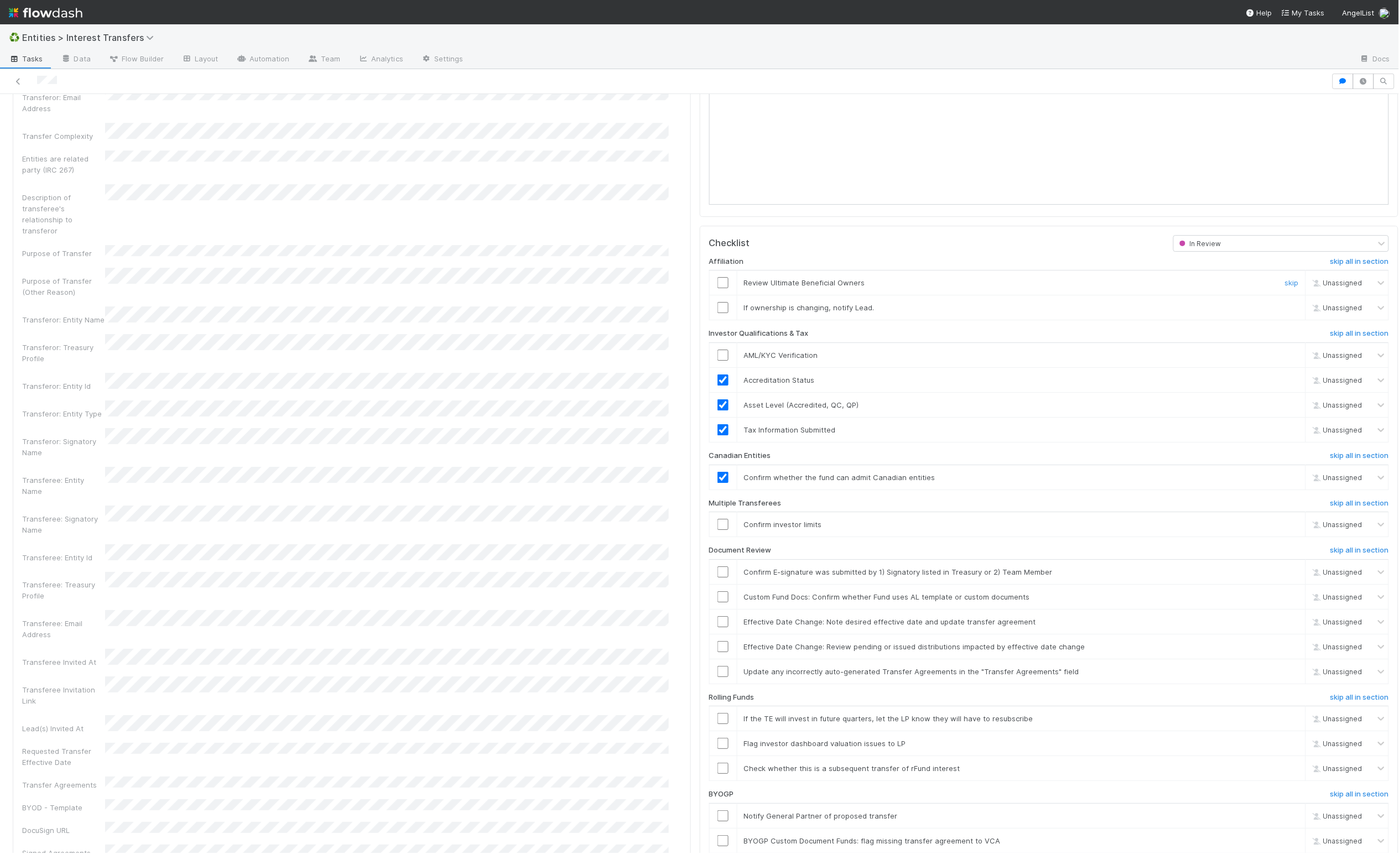
click at [717, 288] on input "checkbox" at bounding box center [722, 282] width 11 height 11
click at [717, 313] on input "checkbox" at bounding box center [722, 307] width 11 height 11
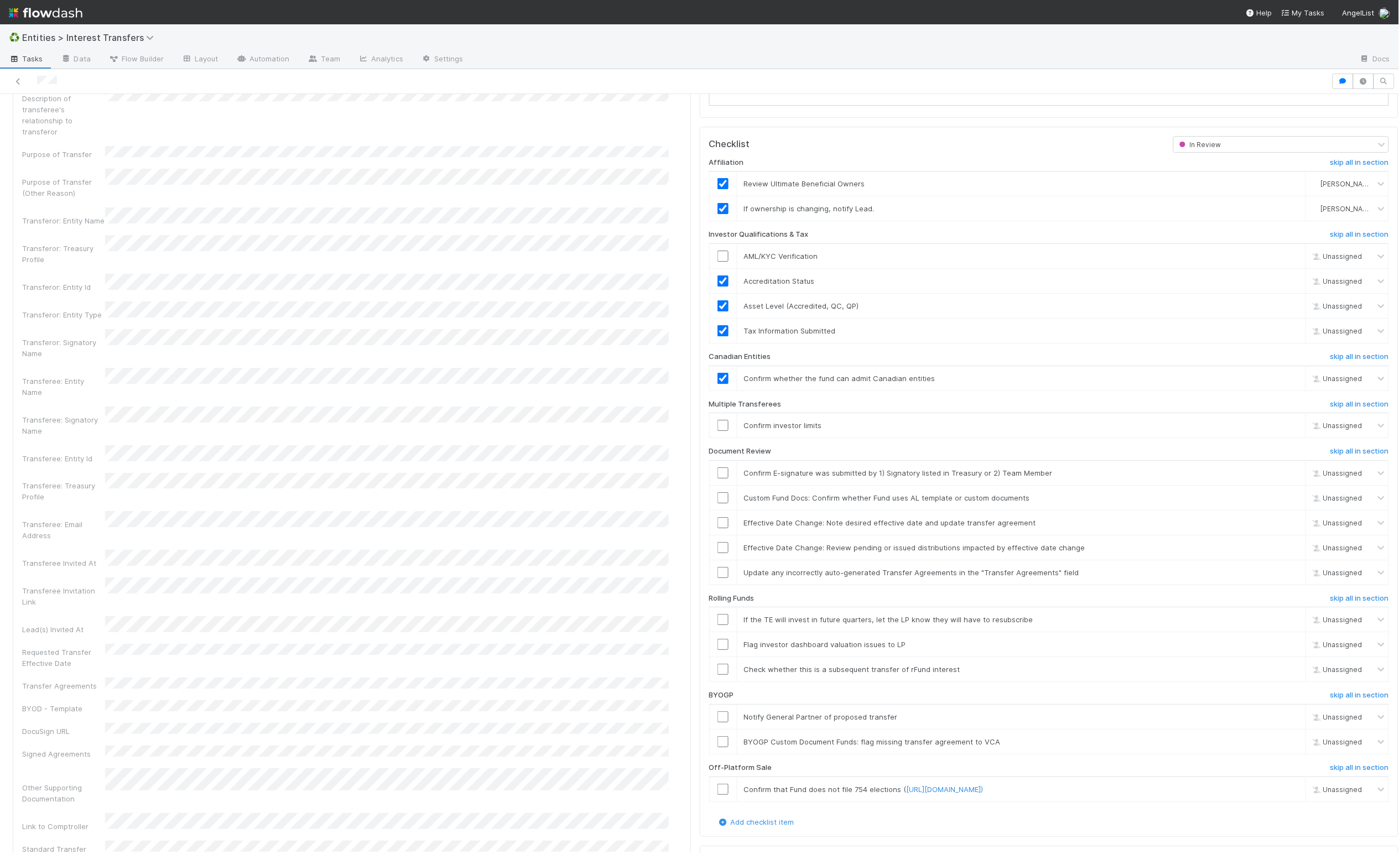
scroll to position [1401, 0]
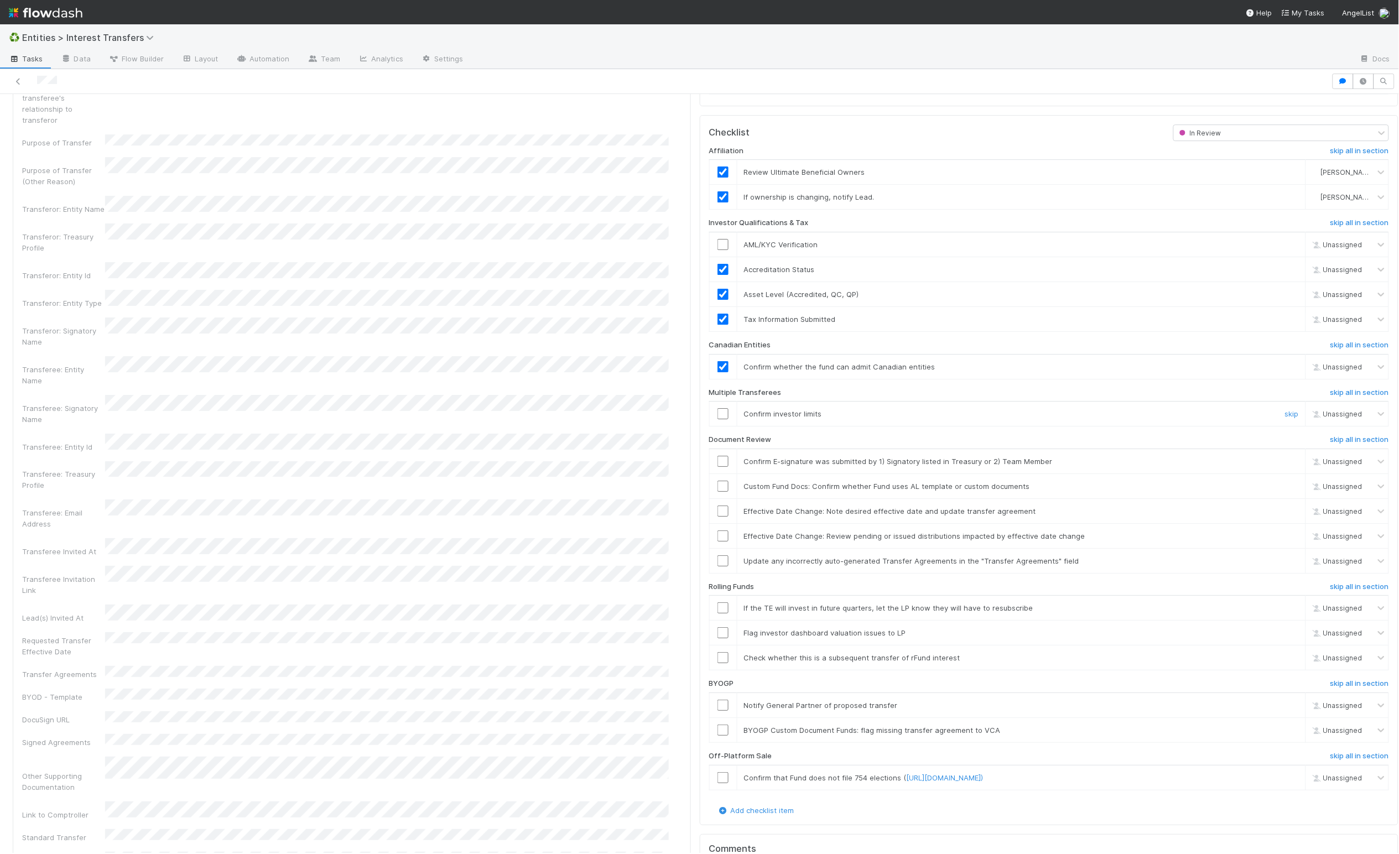
drag, startPoint x: 714, startPoint y: 437, endPoint x: 722, endPoint y: 458, distance: 22.4
click at [717, 419] on input "checkbox" at bounding box center [722, 413] width 11 height 11
click at [717, 467] on input "checkbox" at bounding box center [722, 461] width 11 height 11
click at [1330, 591] on h6 "skip all in section" at bounding box center [1359, 586] width 59 height 9
click at [1337, 688] on h6 "skip all in section" at bounding box center [1359, 683] width 59 height 9
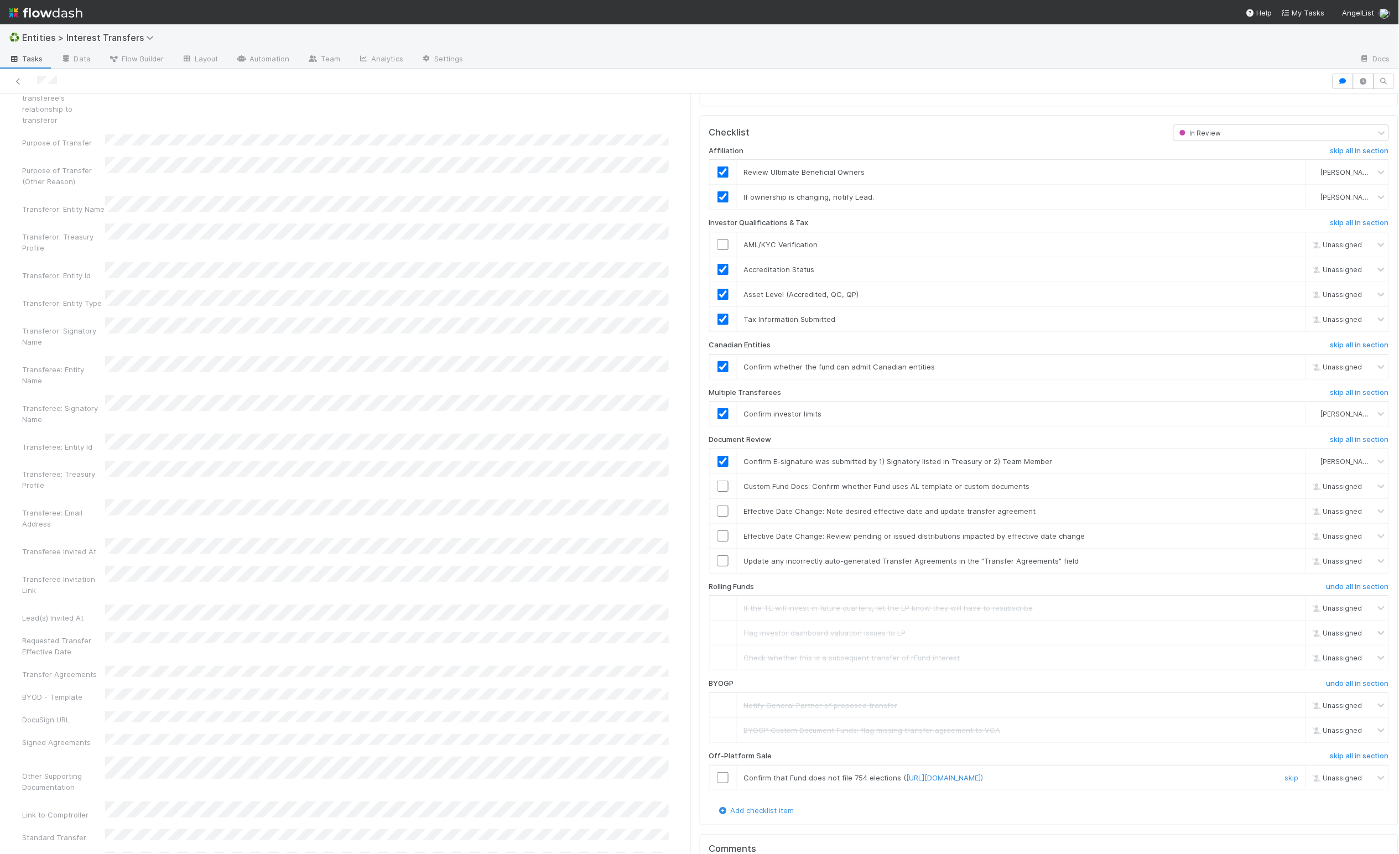
click at [717, 783] on input "checkbox" at bounding box center [722, 777] width 11 height 11
click at [717, 566] on input "checkbox" at bounding box center [722, 560] width 11 height 11
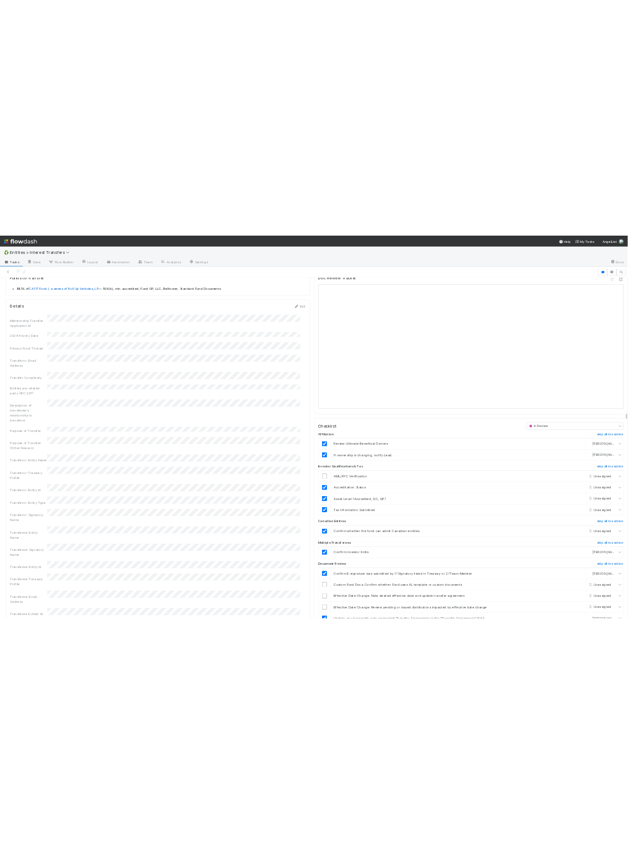
scroll to position [1475, 0]
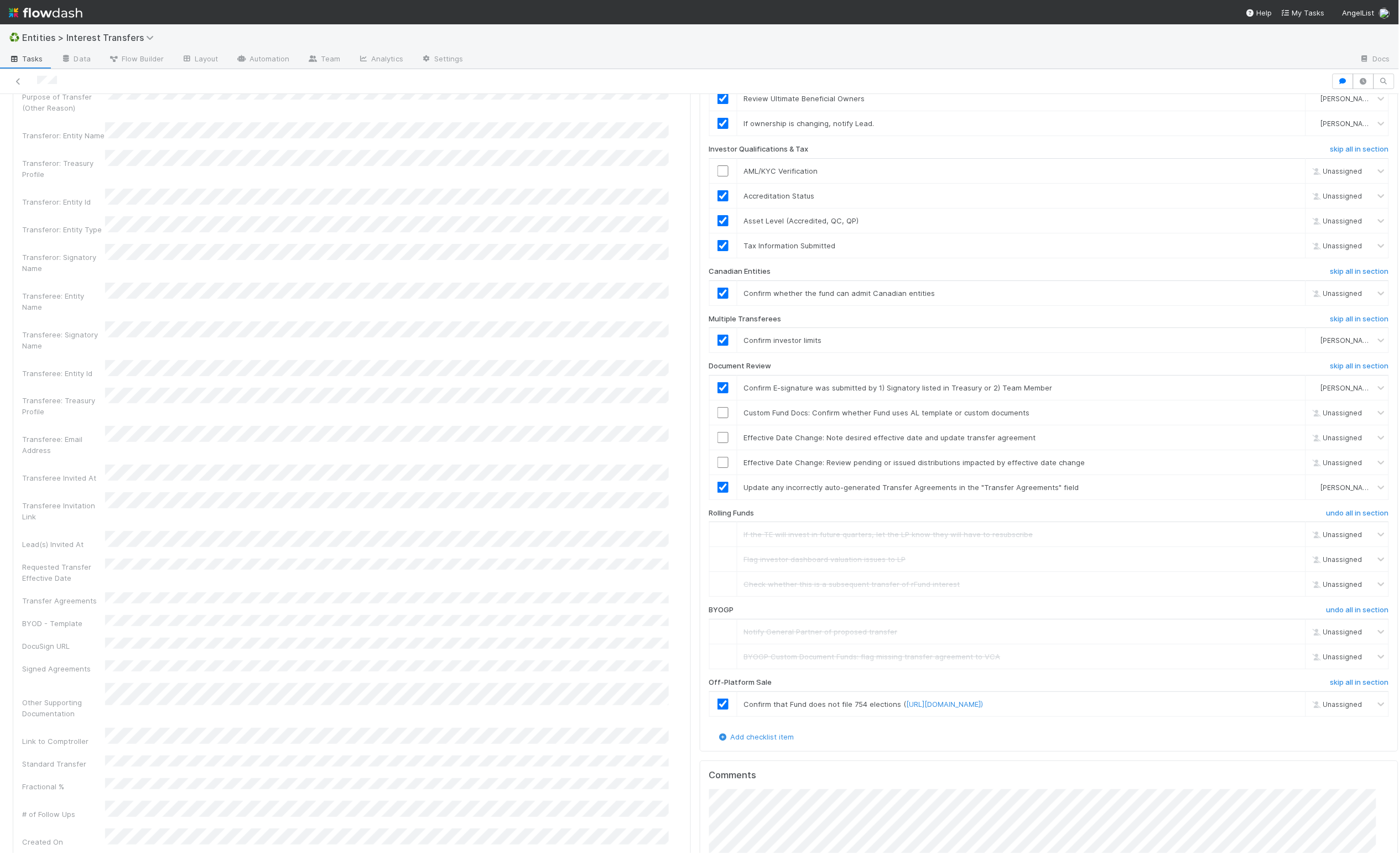
checkbox input "true"
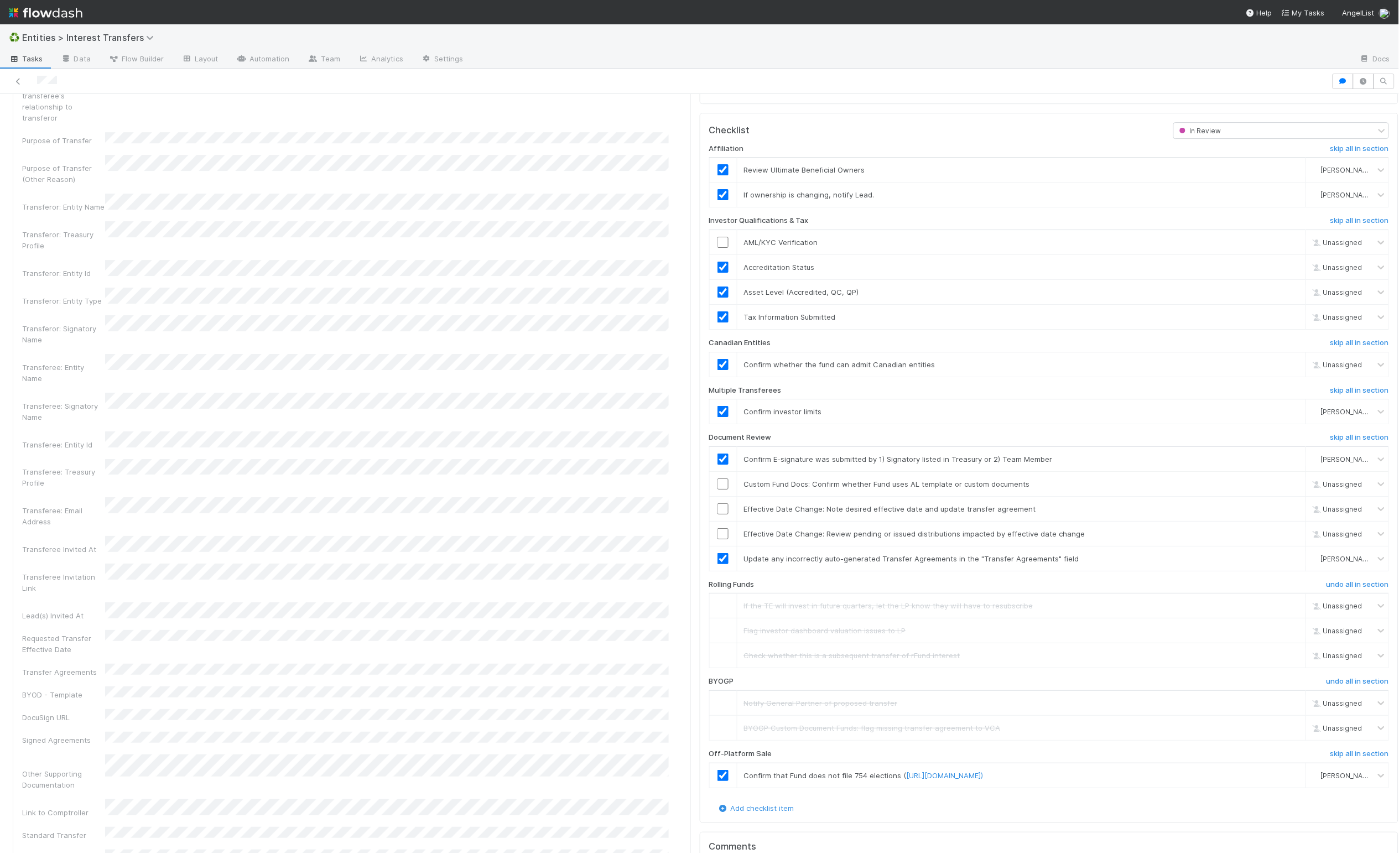
scroll to position [213, 654]
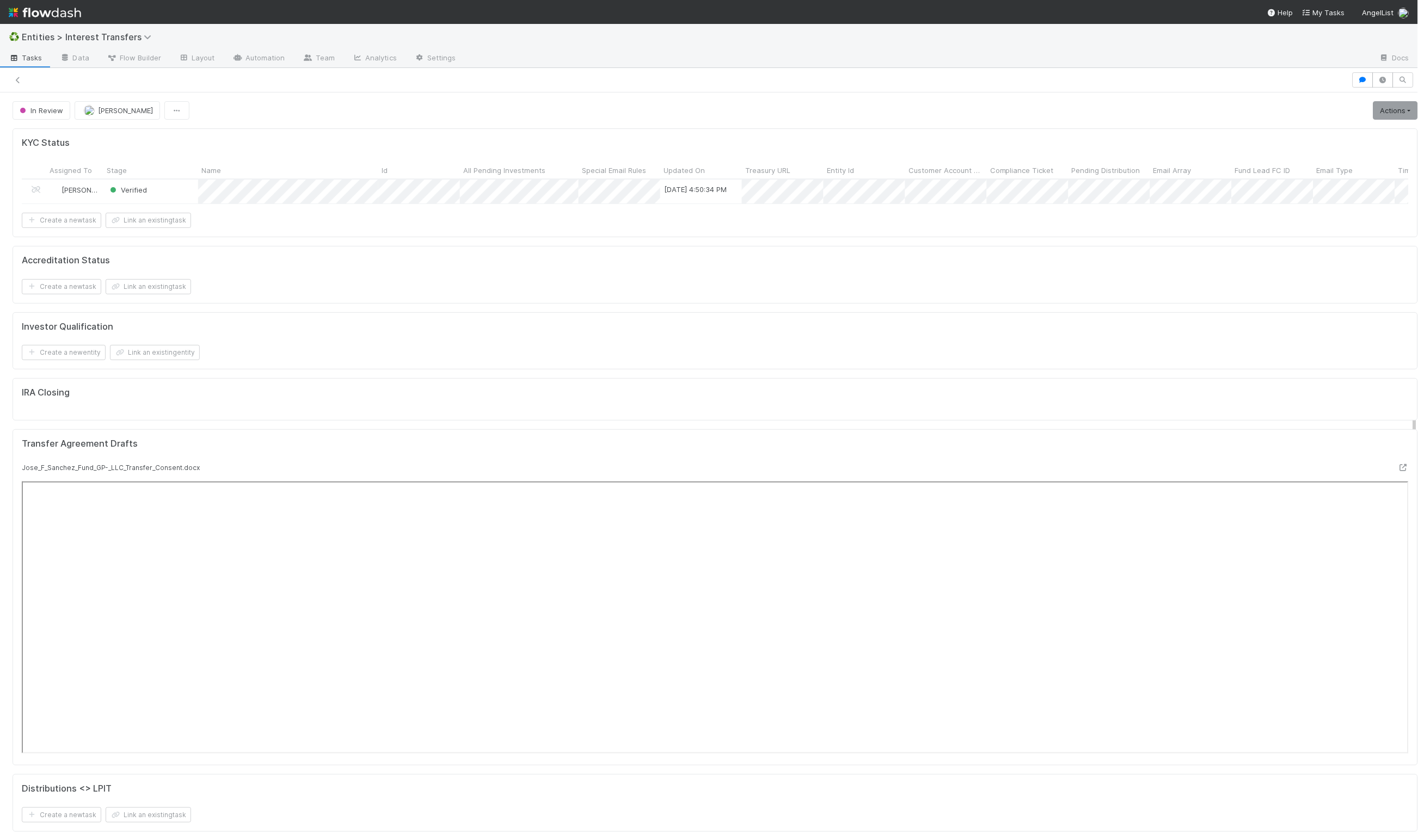
scroll to position [210, 665]
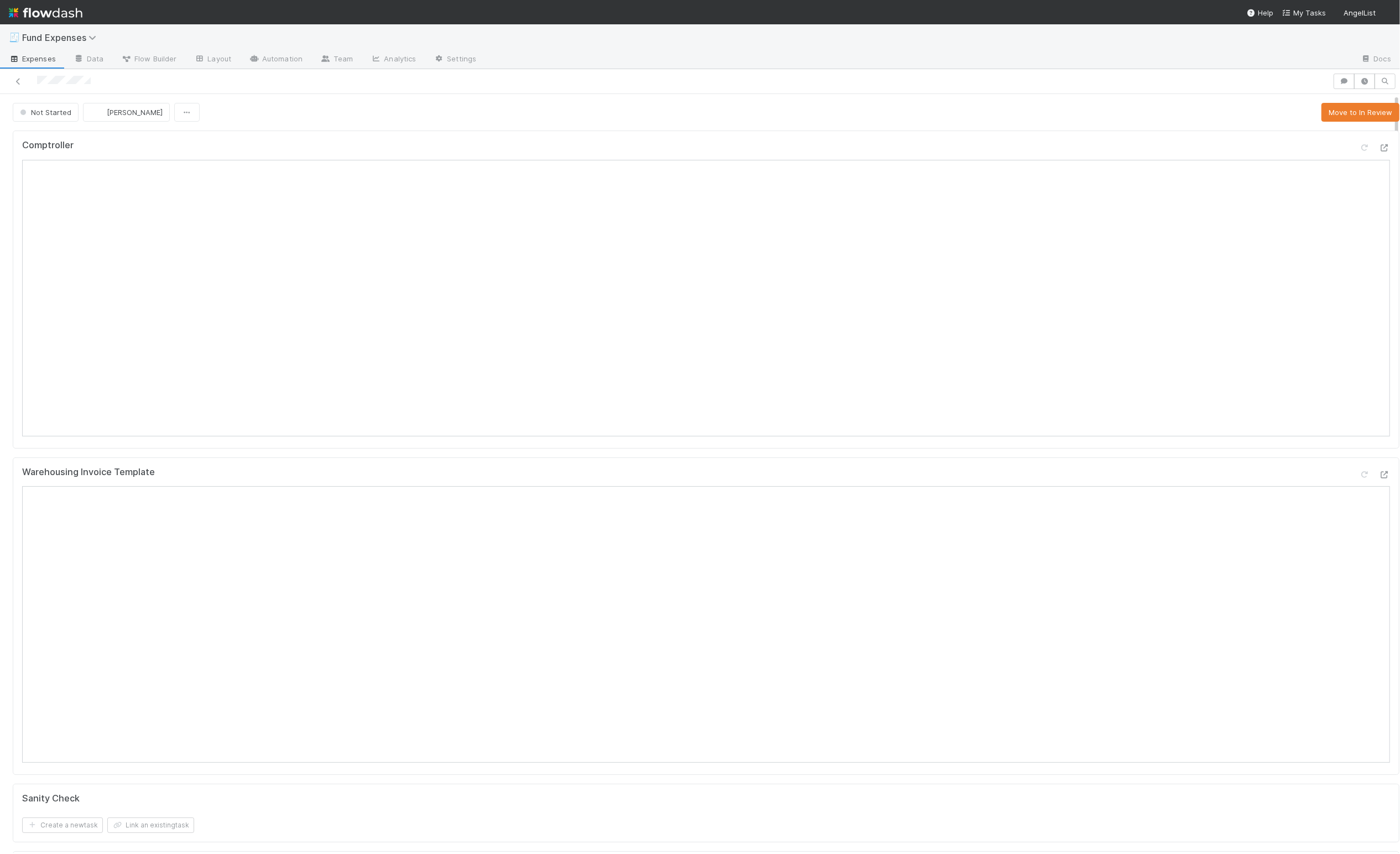
click at [307, 469] on div "Warehousing Invoice Template" at bounding box center [706, 477] width 1368 height 20
